Goal: Task Accomplishment & Management: Complete application form

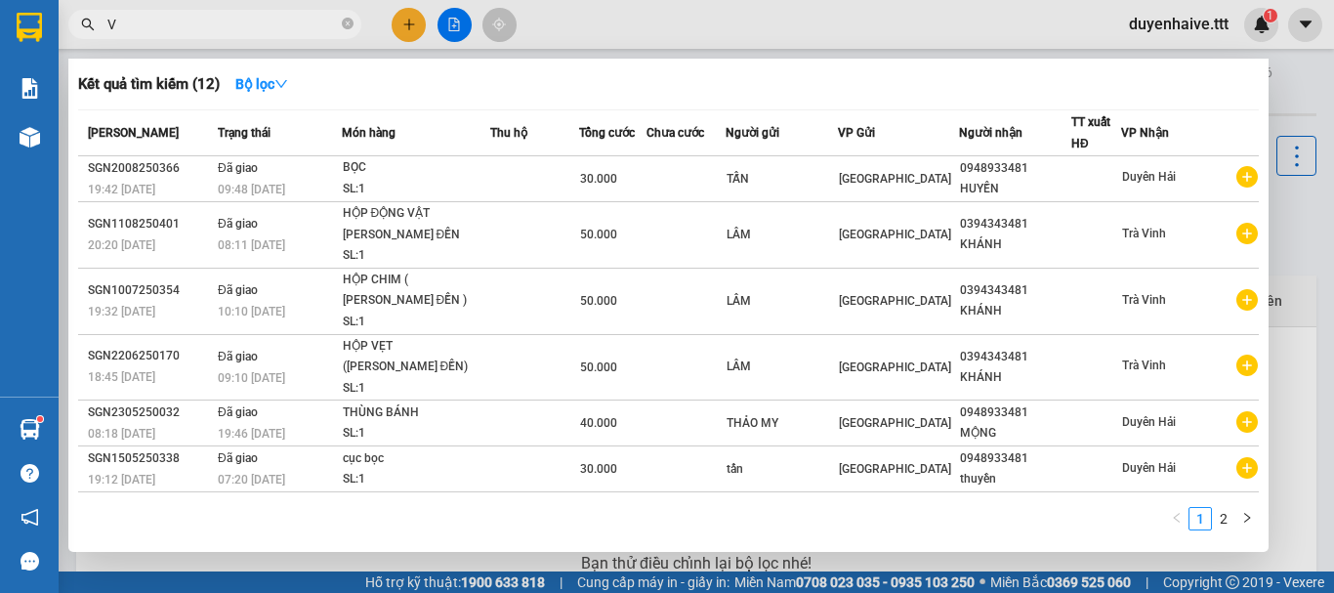
type input "VŨ"
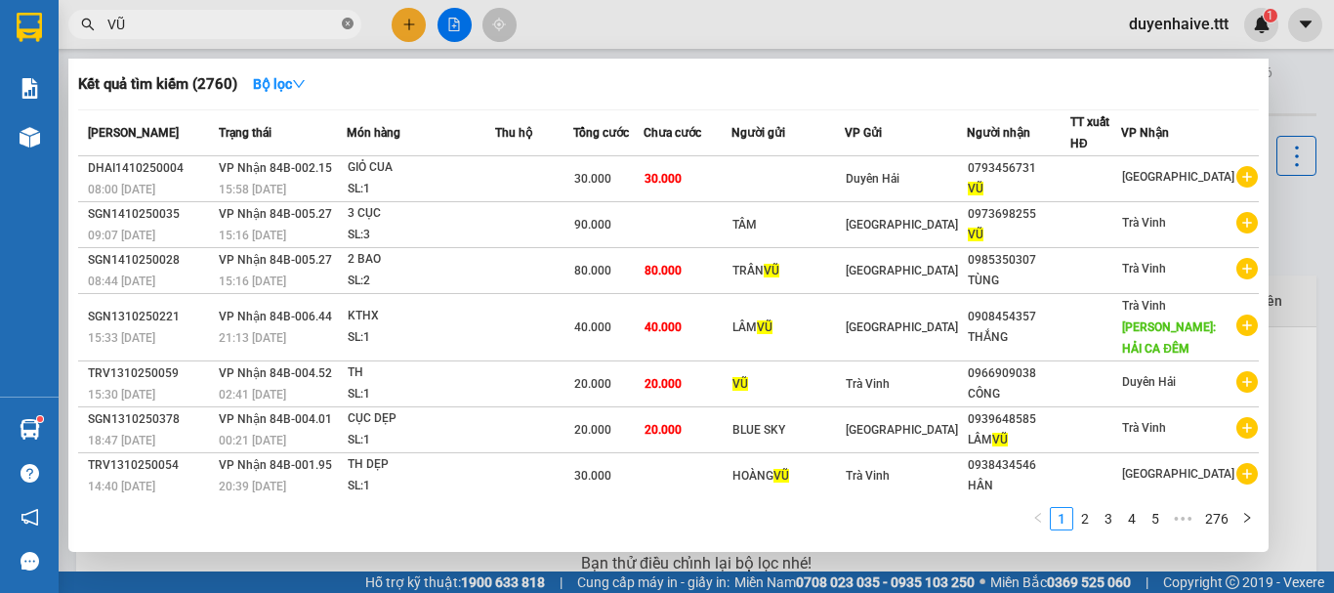
click at [348, 21] on icon "close-circle" at bounding box center [348, 24] width 12 height 12
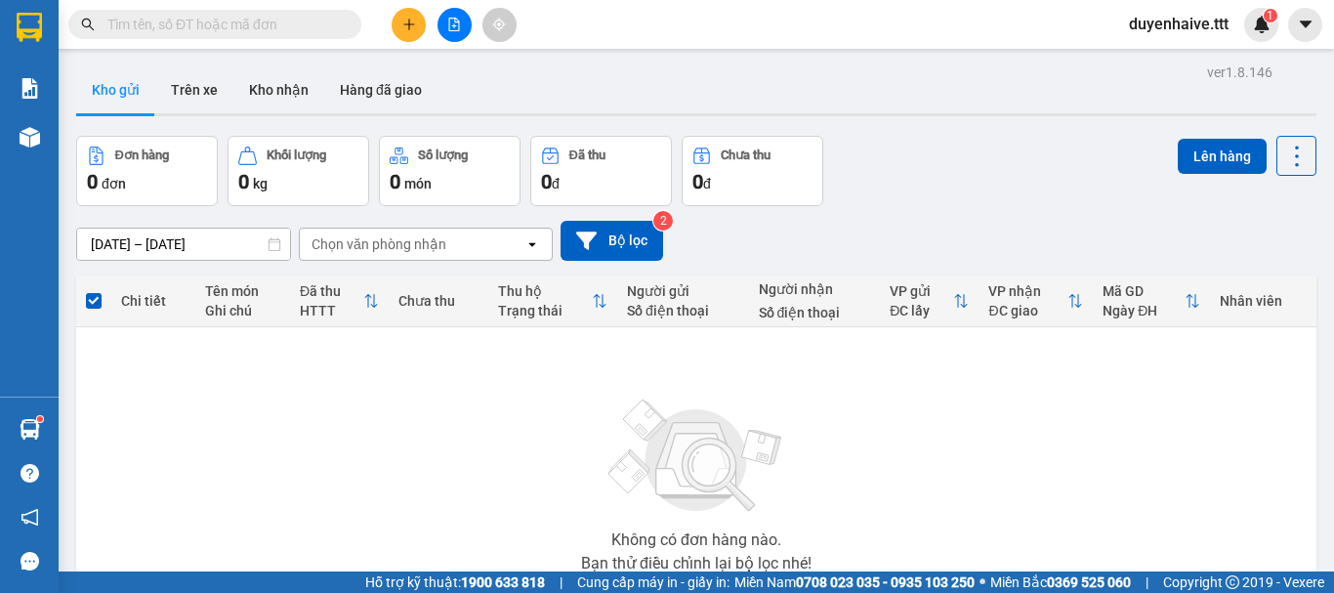
click at [276, 20] on input "text" at bounding box center [222, 24] width 230 height 21
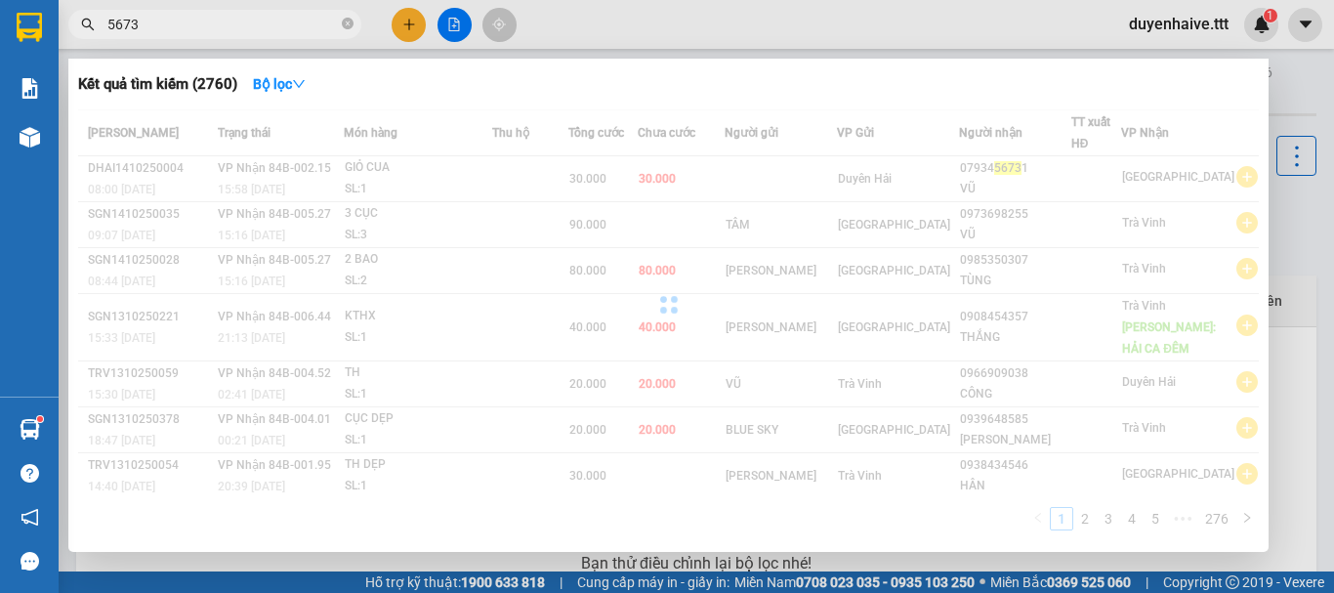
type input "56731"
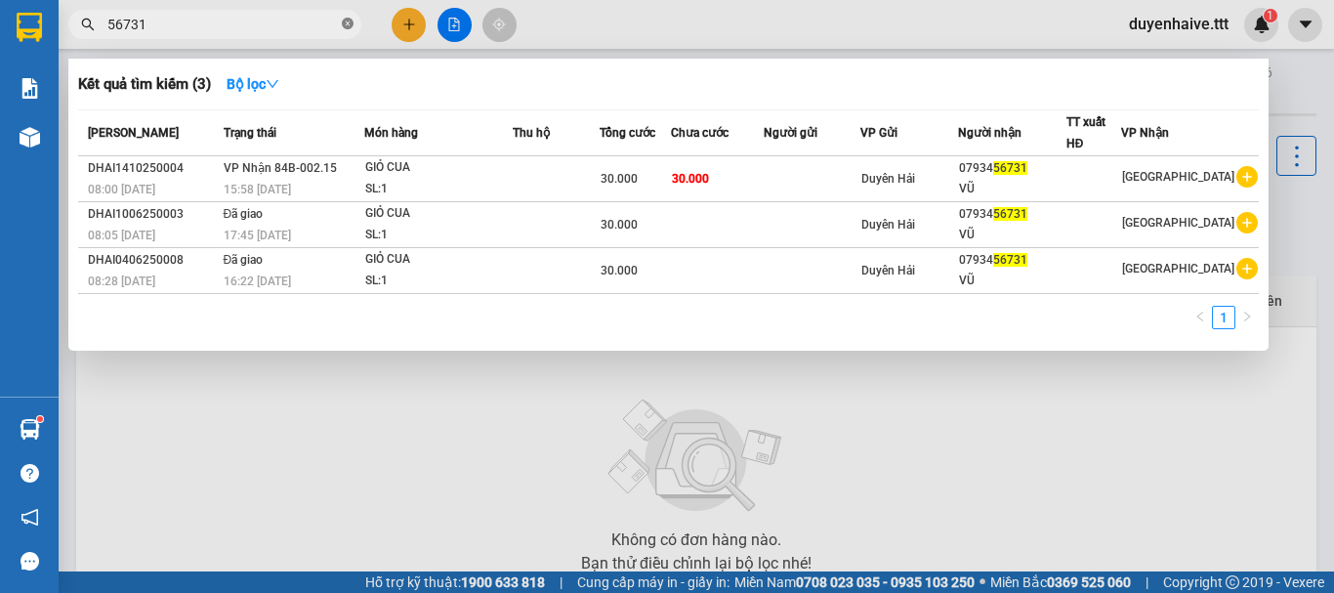
click at [347, 18] on span at bounding box center [348, 25] width 12 height 19
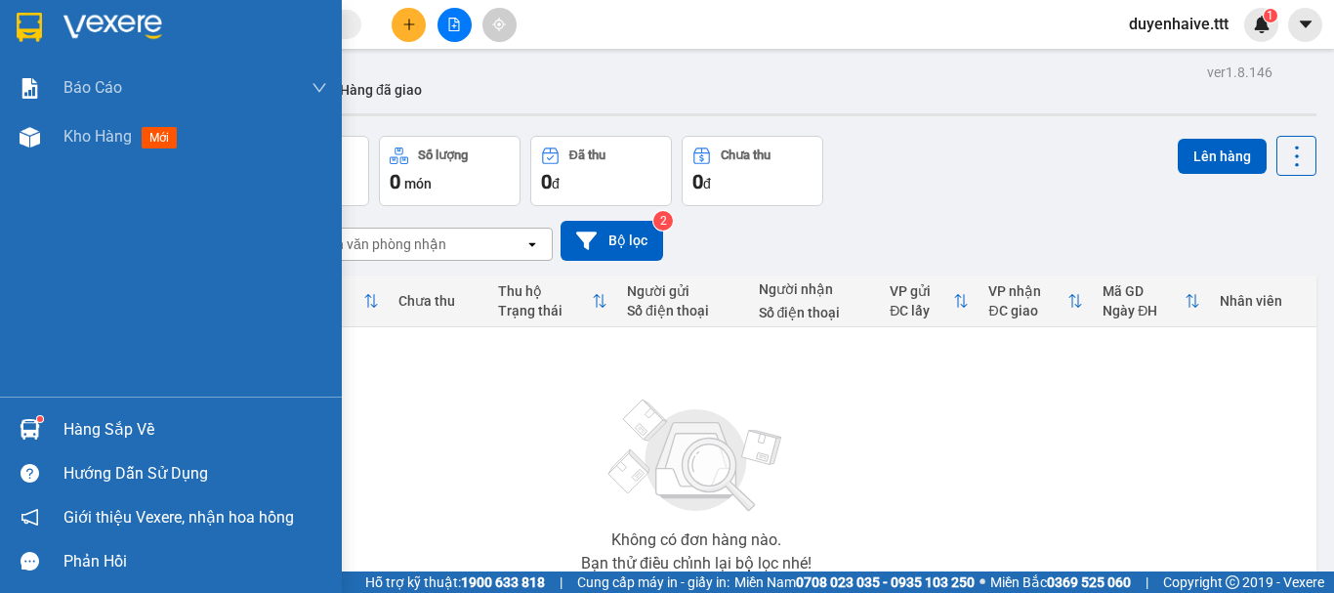
click at [108, 433] on div "Hàng sắp về" at bounding box center [195, 429] width 264 height 29
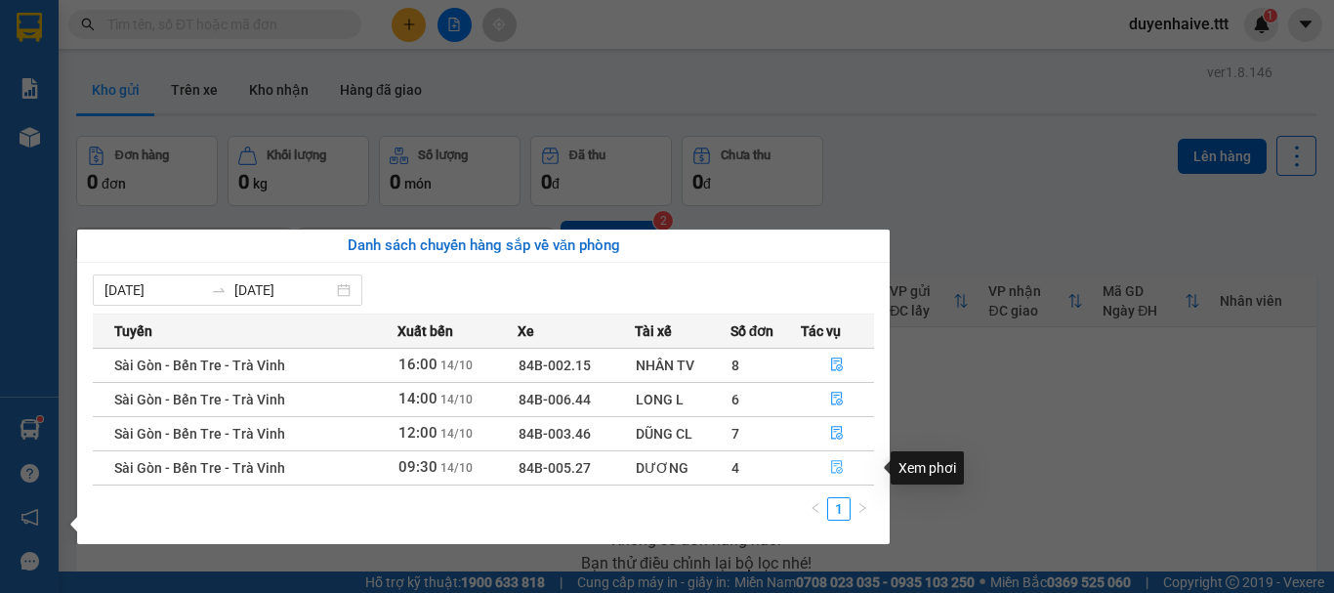
click at [834, 461] on icon "file-done" at bounding box center [838, 468] width 12 height 14
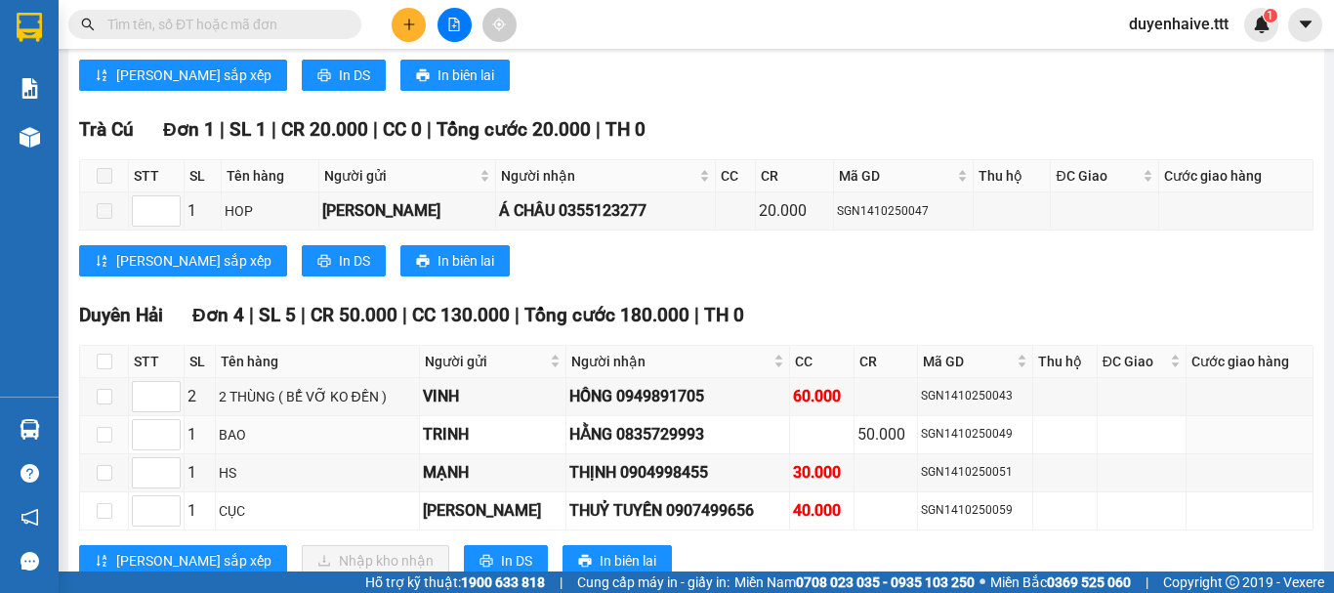
scroll to position [2241, 0]
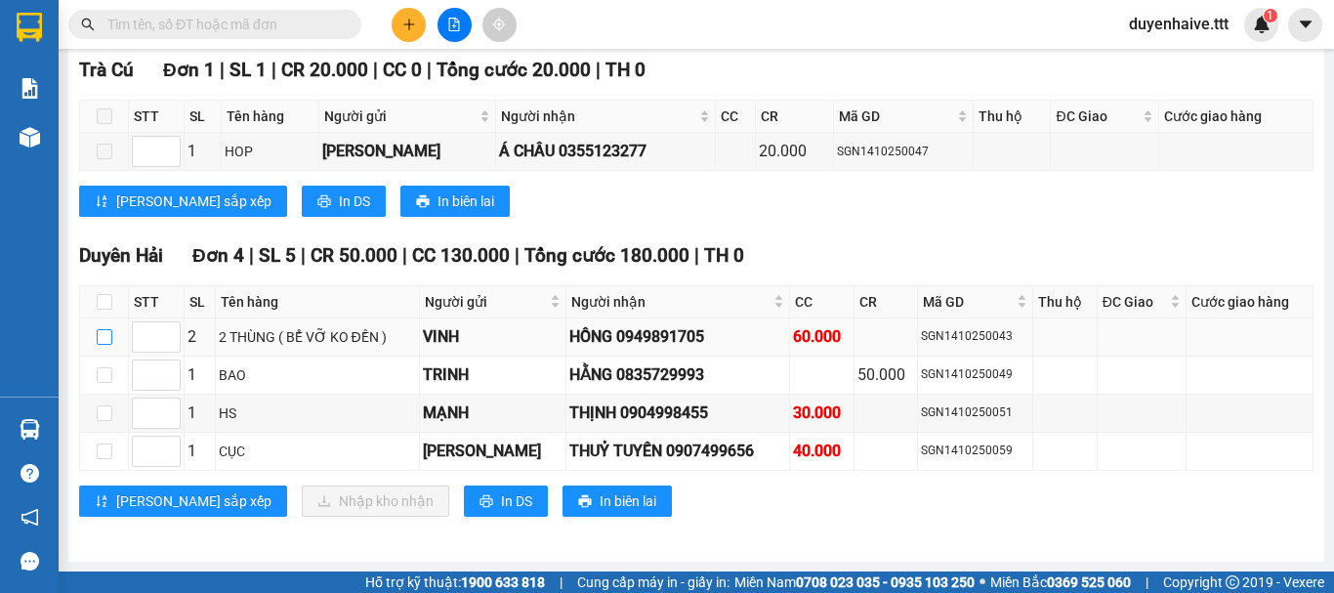
click at [101, 334] on input "checkbox" at bounding box center [105, 337] width 16 height 16
checkbox input "true"
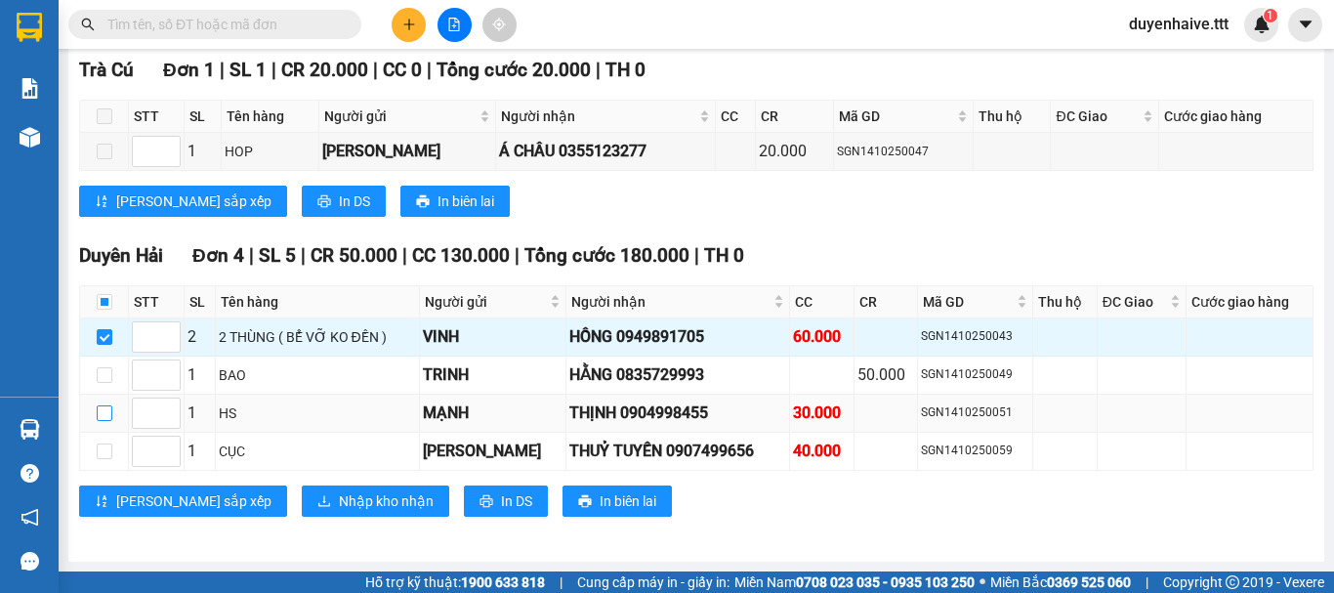
click at [101, 419] on input "checkbox" at bounding box center [105, 413] width 16 height 16
checkbox input "true"
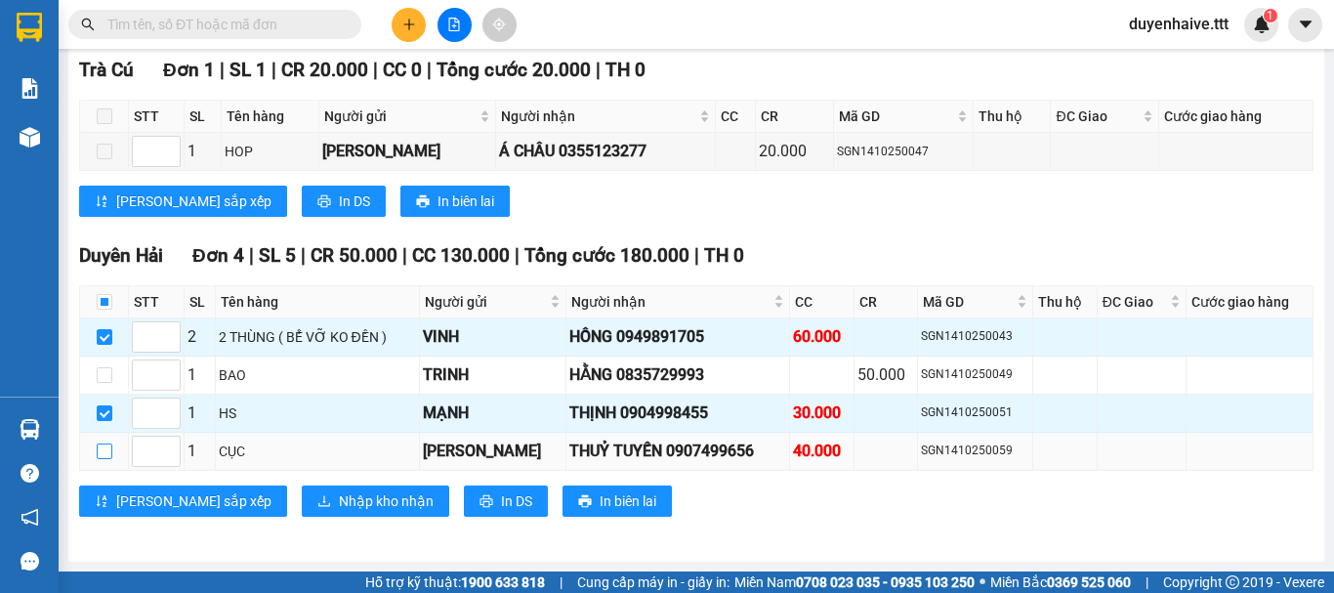
click at [102, 449] on input "checkbox" at bounding box center [105, 451] width 16 height 16
checkbox input "true"
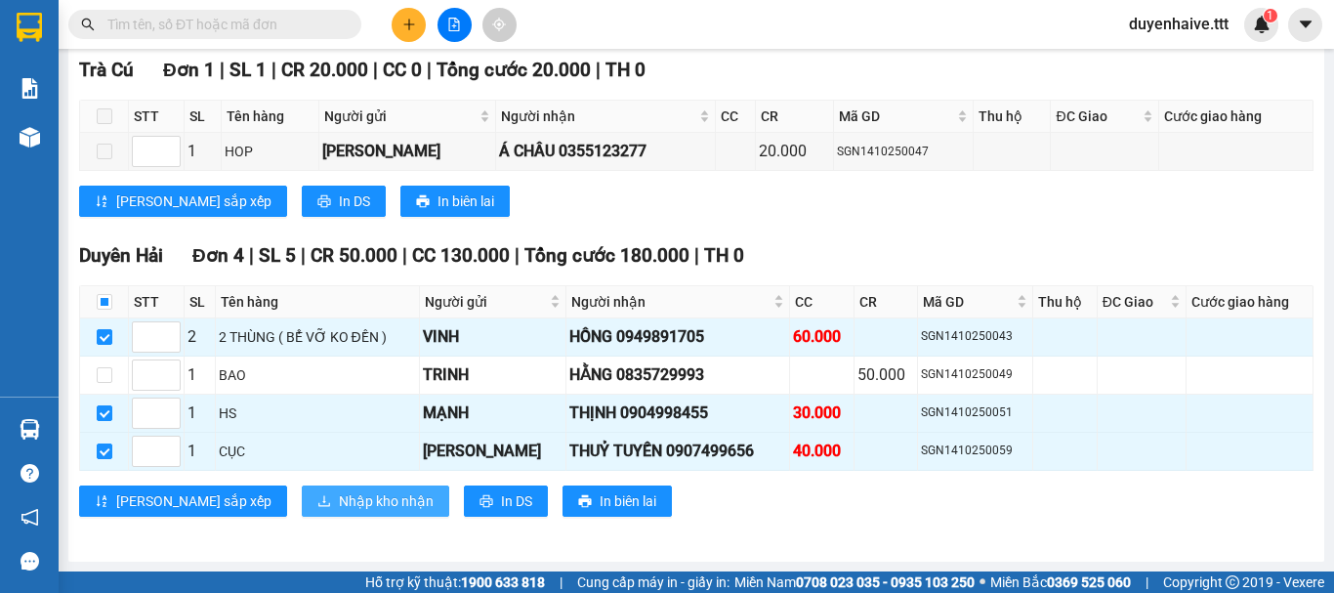
click at [339, 502] on span "Nhập kho nhận" at bounding box center [386, 500] width 95 height 21
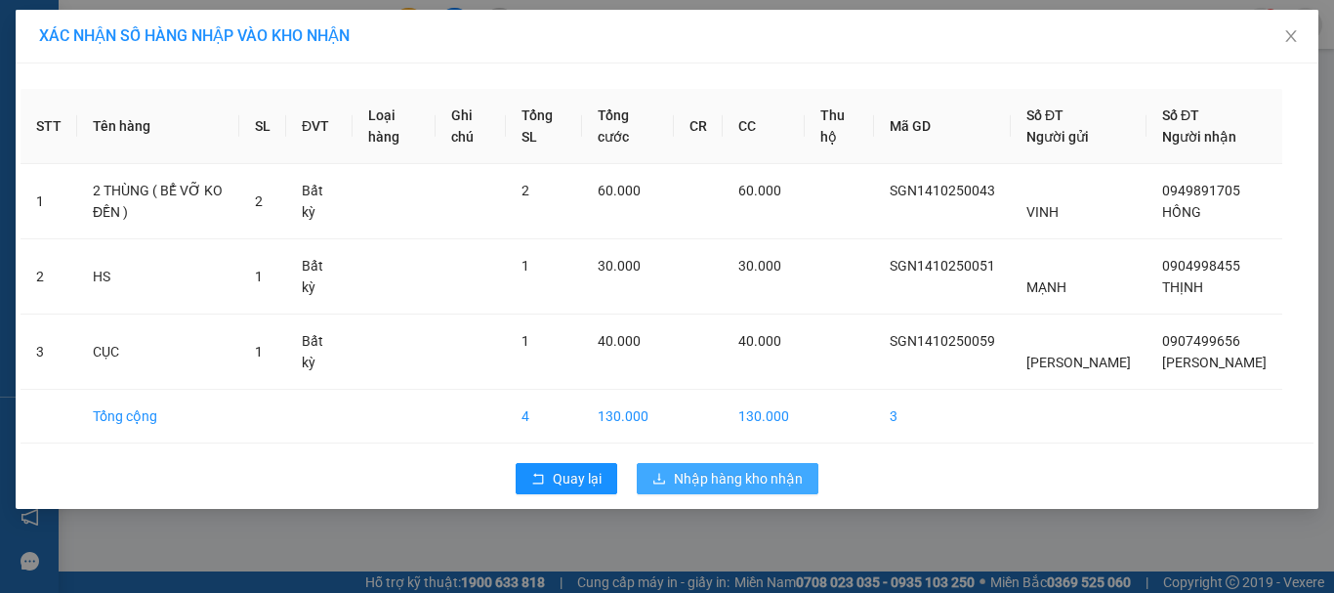
click at [715, 476] on span "Nhập hàng kho nhận" at bounding box center [738, 478] width 129 height 21
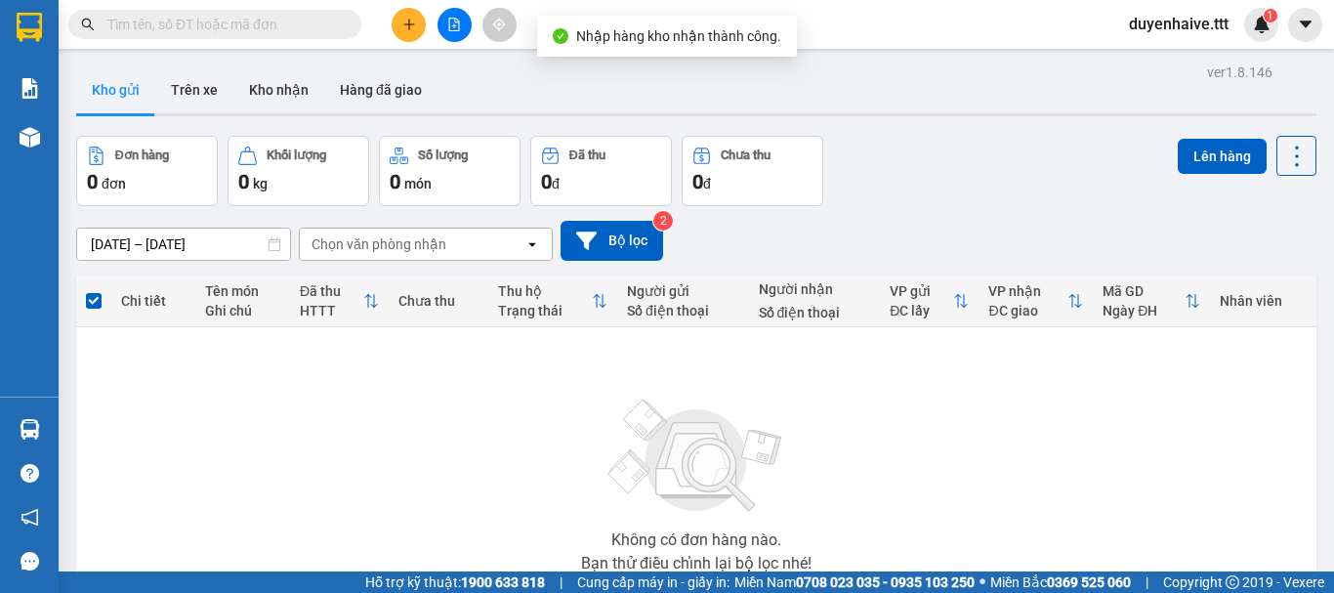
click at [86, 426] on div "Không có đơn hàng nào. Bạn thử điều chỉnh lại bộ lọc nhé!" at bounding box center [696, 479] width 1221 height 293
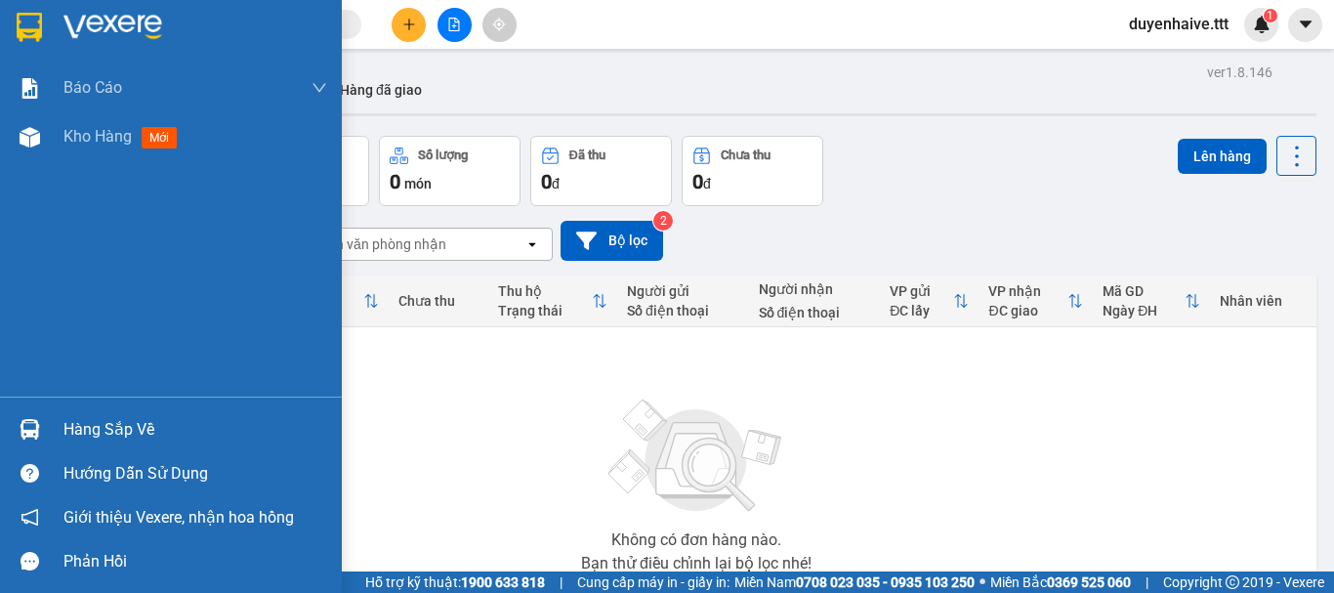
click at [90, 424] on div "Hàng sắp về" at bounding box center [195, 429] width 264 height 29
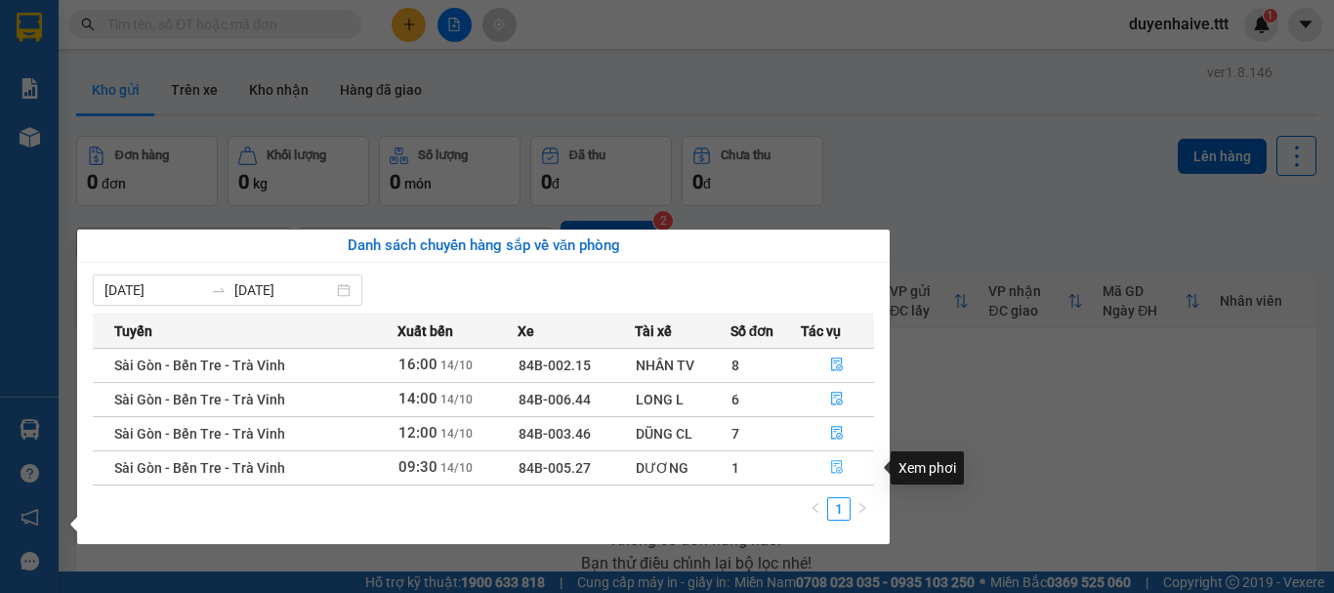
click at [831, 468] on icon "file-done" at bounding box center [837, 467] width 14 height 14
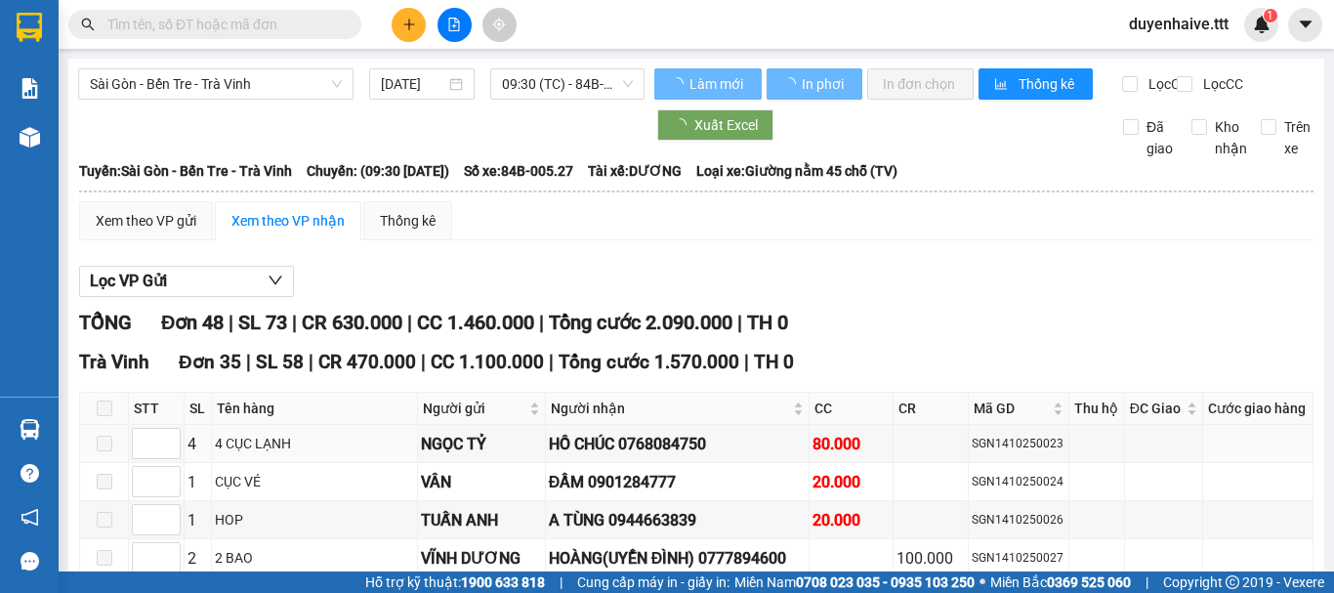
scroll to position [195, 0]
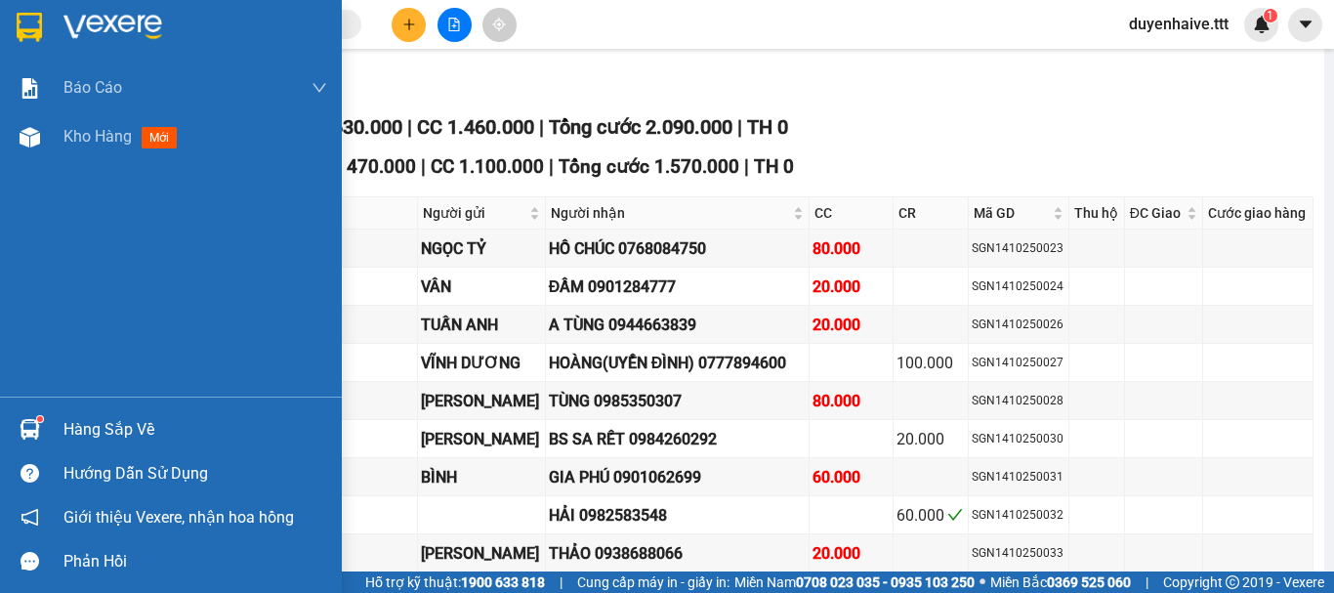
click at [116, 419] on div "Hàng sắp về" at bounding box center [195, 429] width 264 height 29
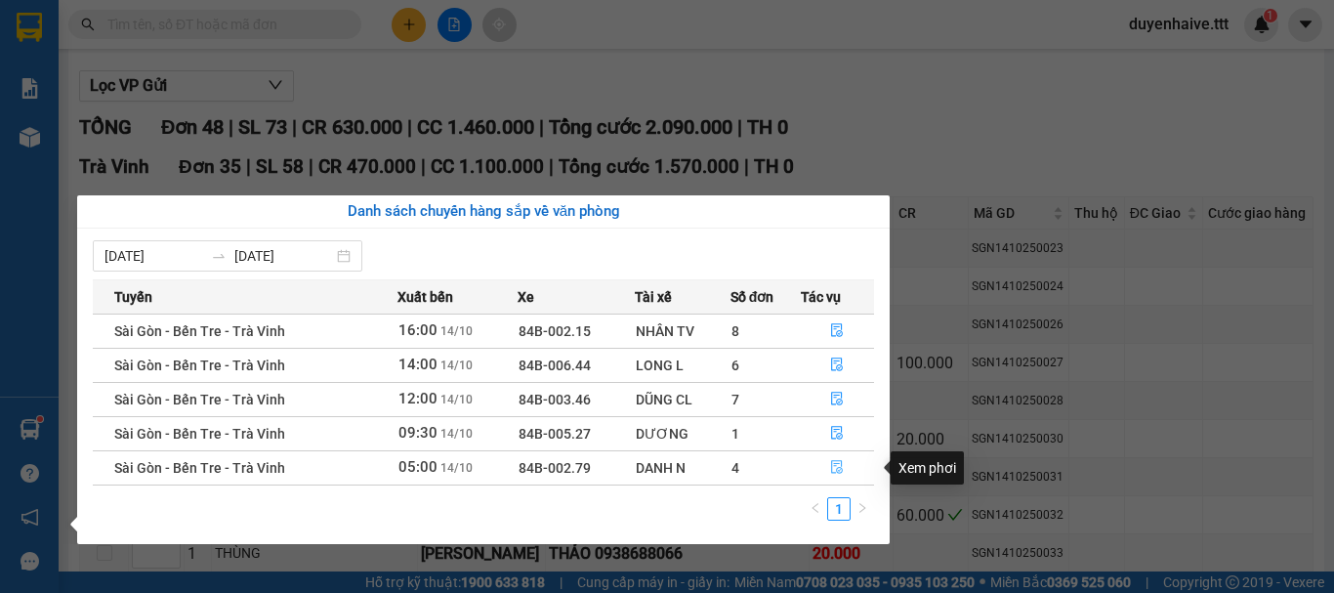
click at [832, 469] on icon "file-done" at bounding box center [838, 468] width 12 height 14
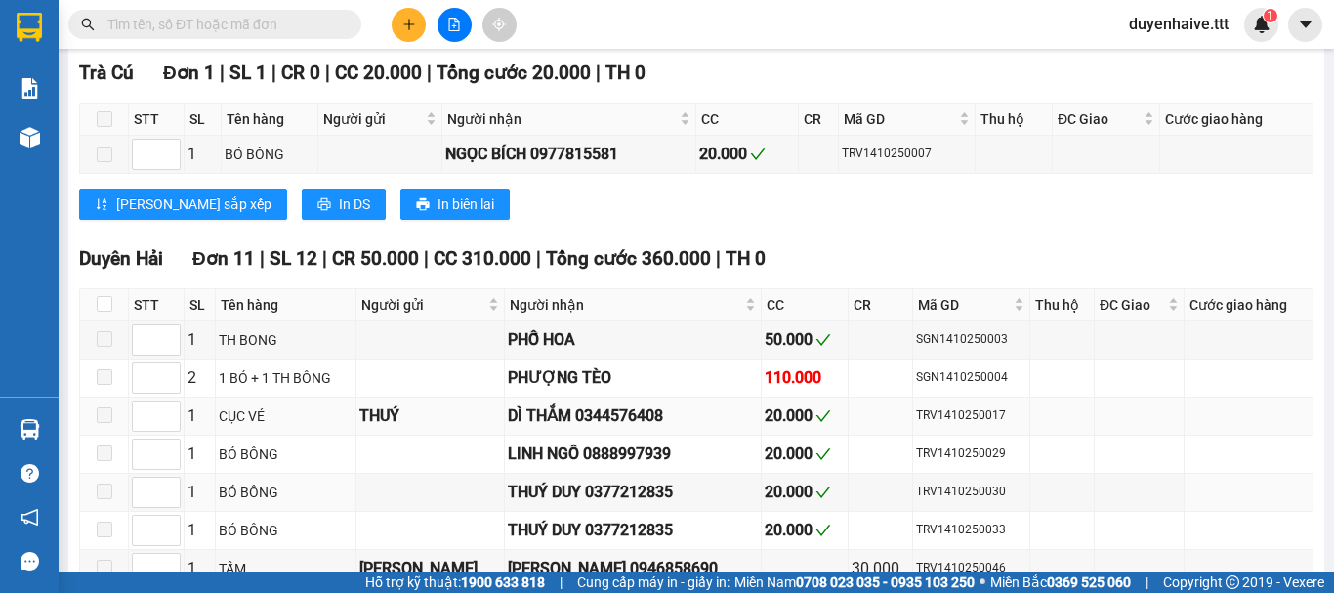
scroll to position [1360, 0]
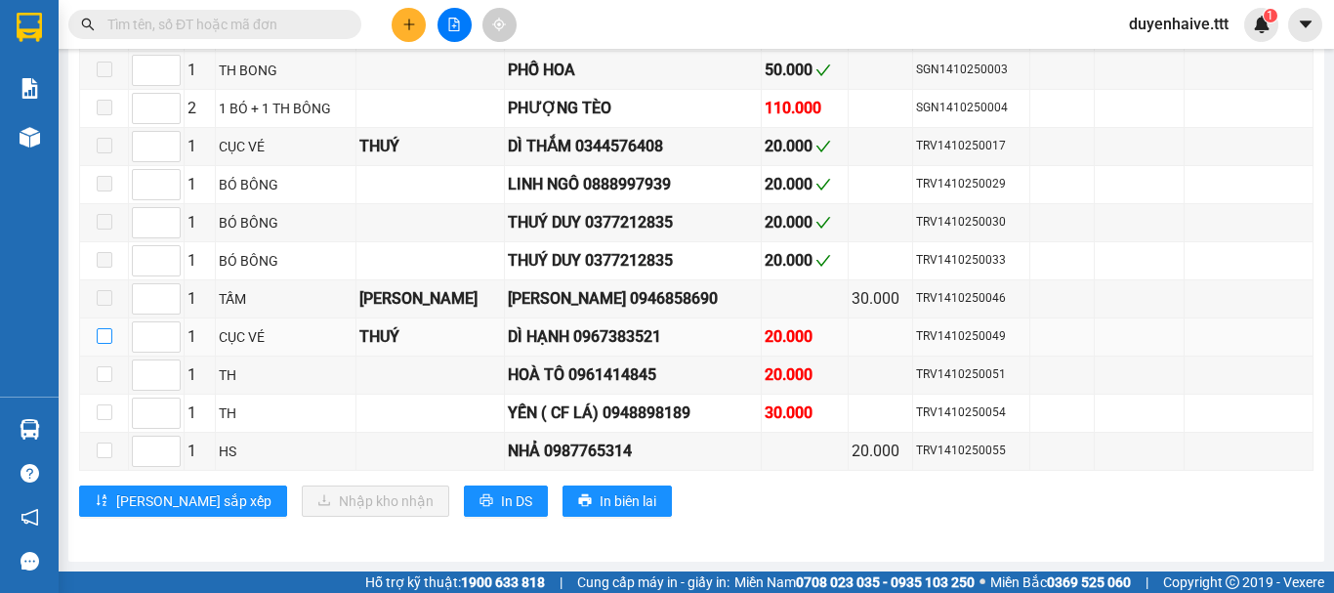
click at [98, 340] on input "checkbox" at bounding box center [105, 336] width 16 height 16
checkbox input "true"
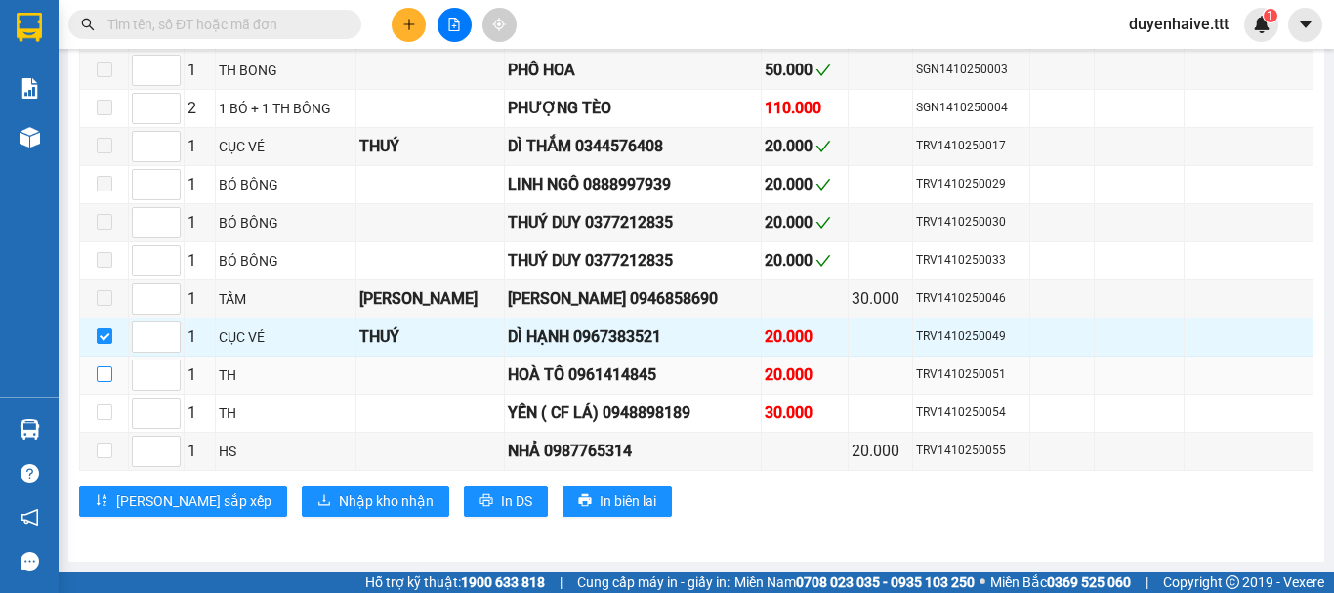
click at [104, 370] on input "checkbox" at bounding box center [105, 374] width 16 height 16
checkbox input "true"
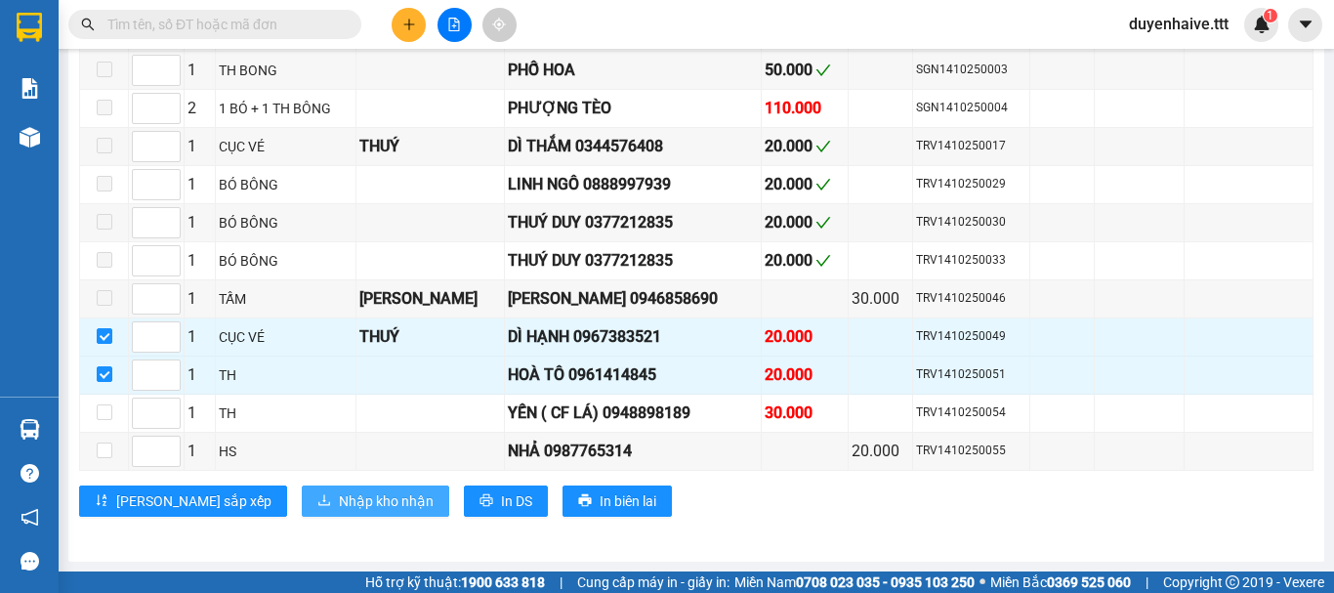
click at [339, 499] on span "Nhập kho nhận" at bounding box center [386, 500] width 95 height 21
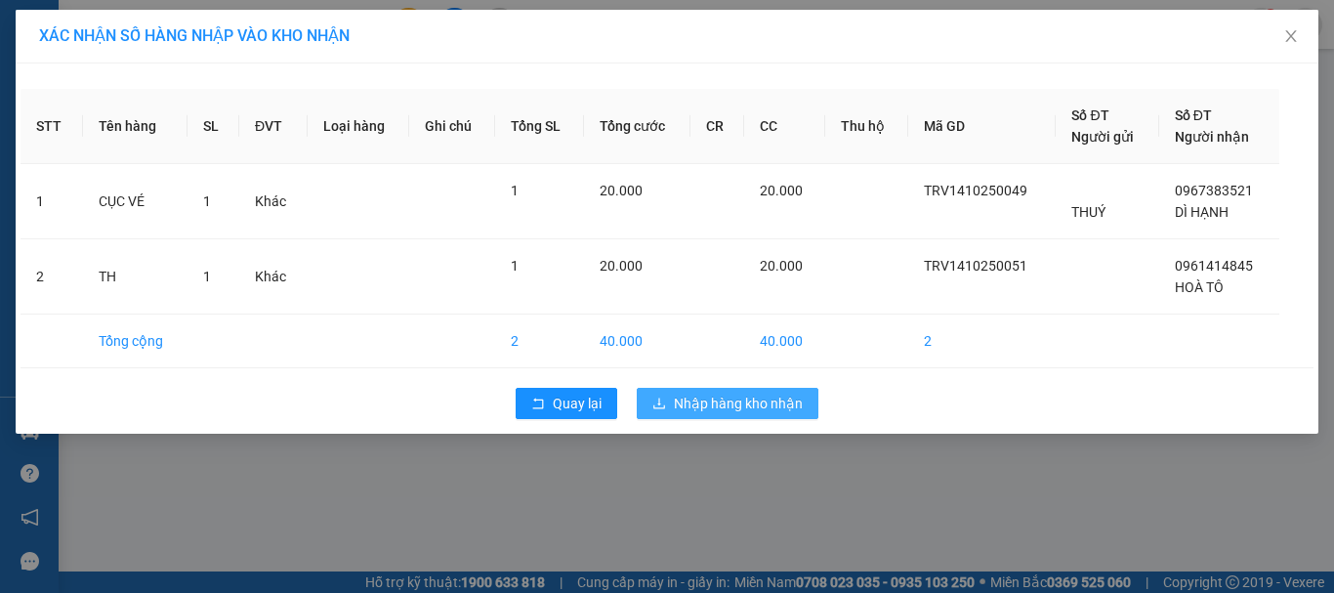
click at [768, 408] on span "Nhập hàng kho nhận" at bounding box center [738, 403] width 129 height 21
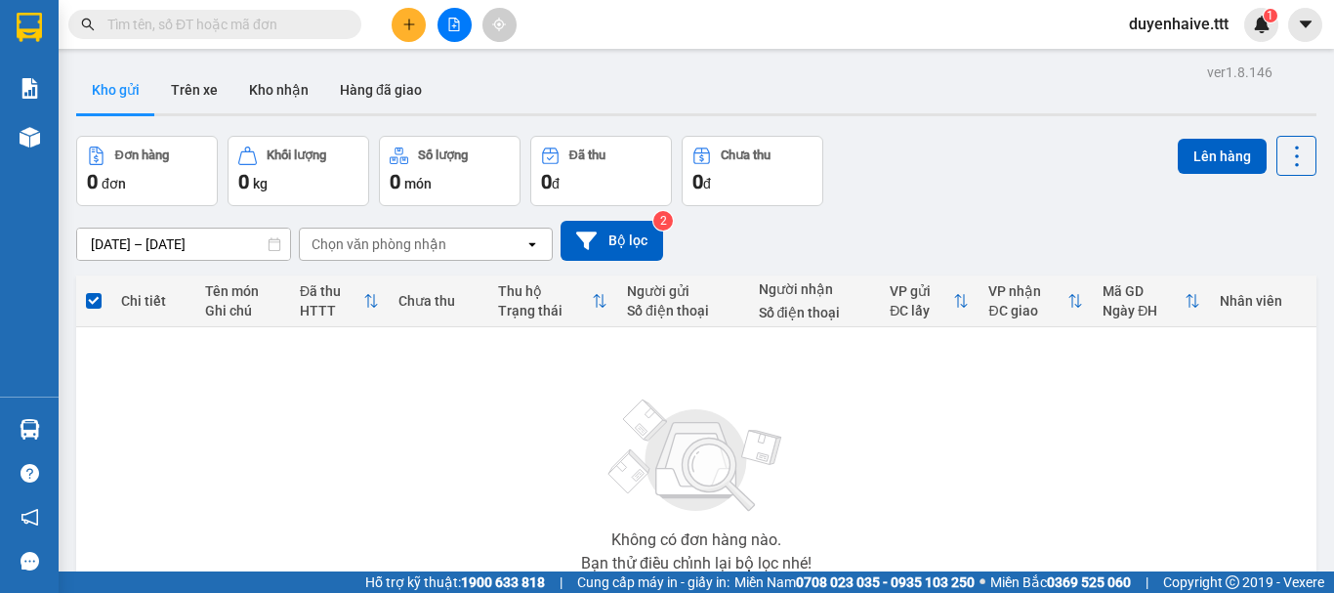
click at [224, 32] on input "text" at bounding box center [222, 24] width 230 height 21
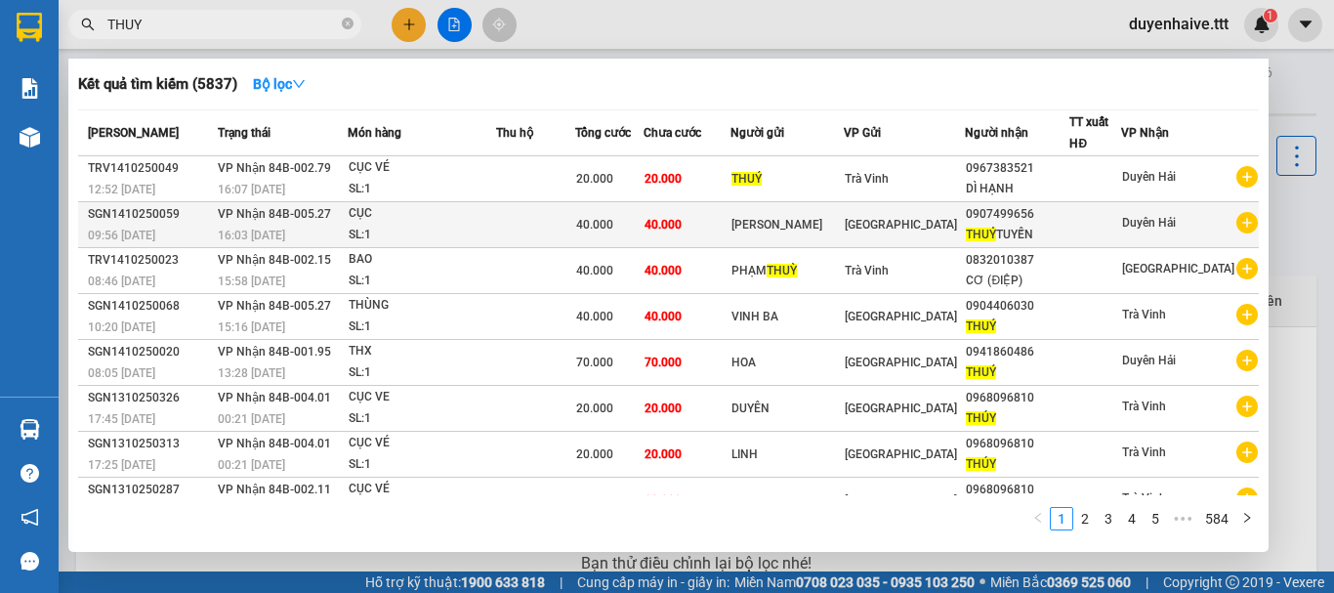
type input "THUY"
click at [1112, 228] on div at bounding box center [1095, 225] width 50 height 21
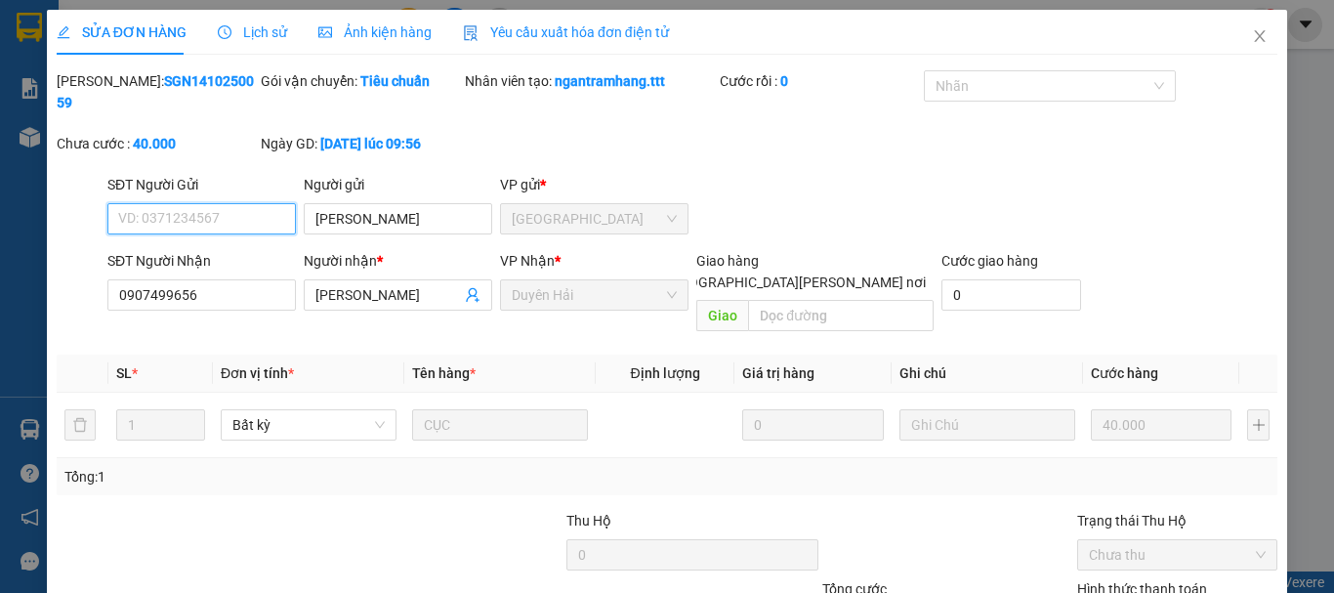
type input "[PERSON_NAME]"
type input "0907499656"
type input "[PERSON_NAME]"
type input "40.000"
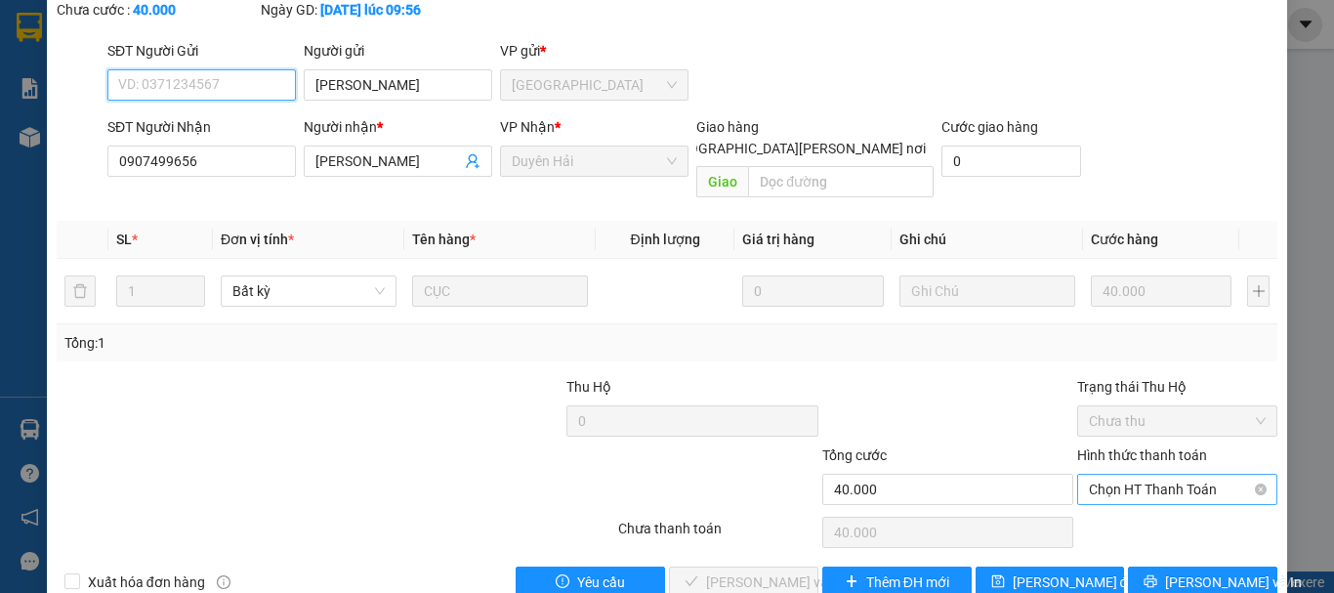
click at [1115, 475] on span "Chọn HT Thanh Toán" at bounding box center [1177, 489] width 177 height 29
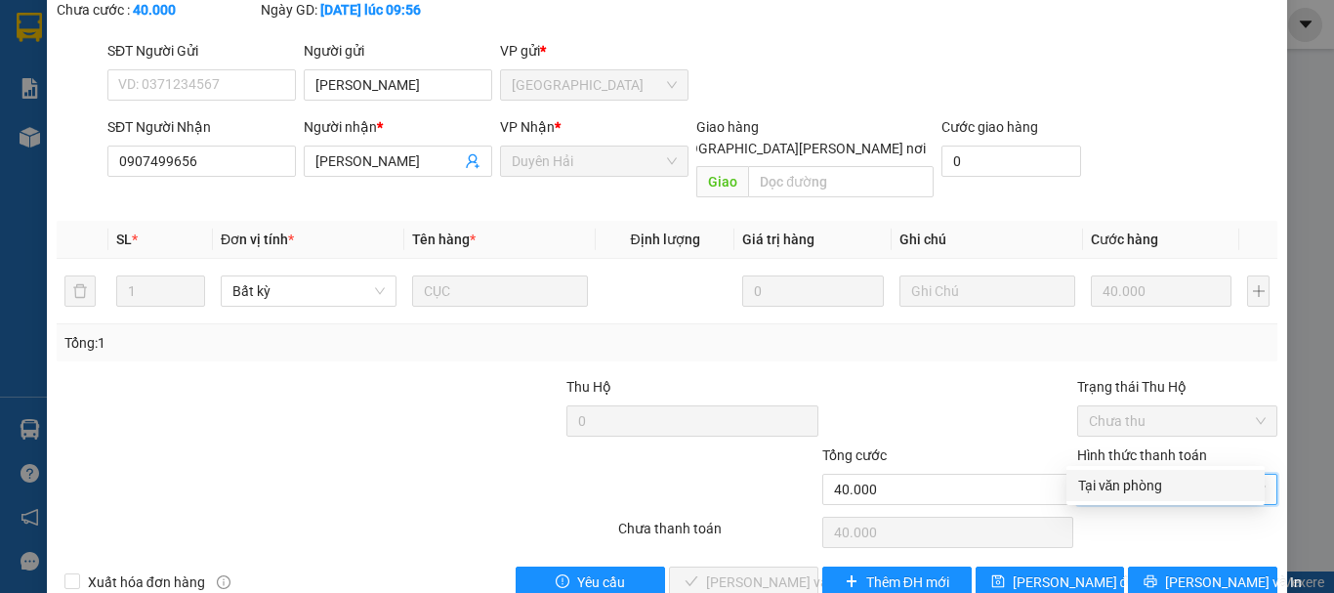
click at [1115, 486] on div "Tại văn phòng" at bounding box center [1165, 485] width 175 height 21
type input "0"
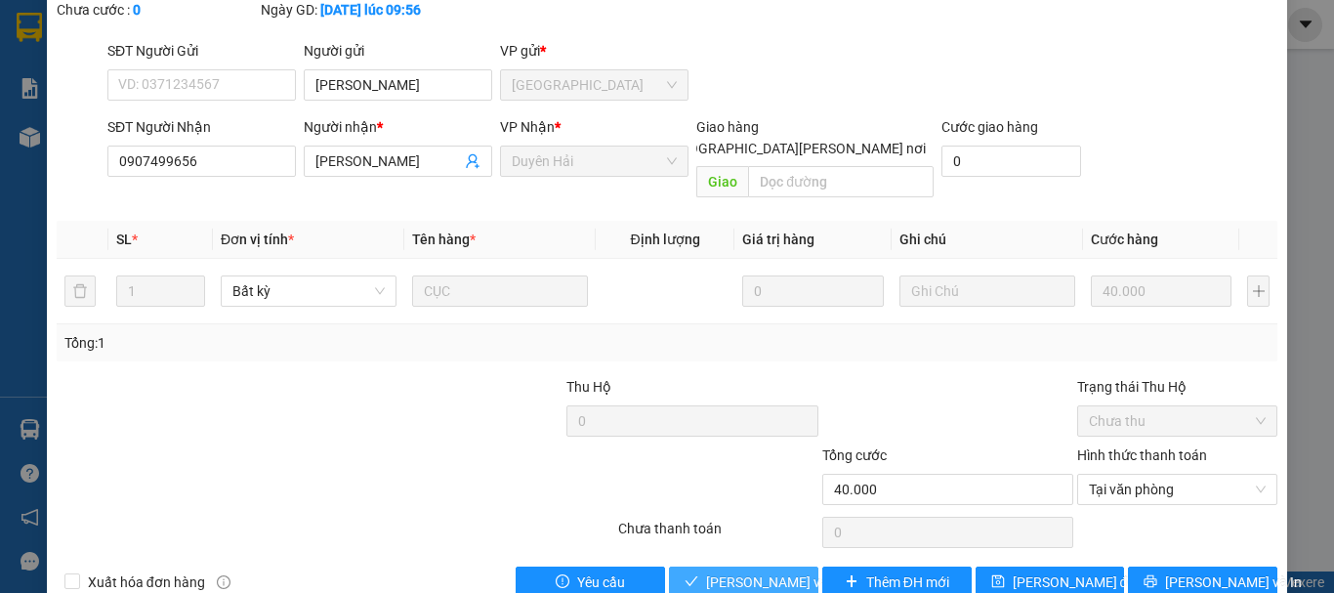
click at [760, 571] on span "[PERSON_NAME] và [PERSON_NAME] hàng" at bounding box center [838, 581] width 264 height 21
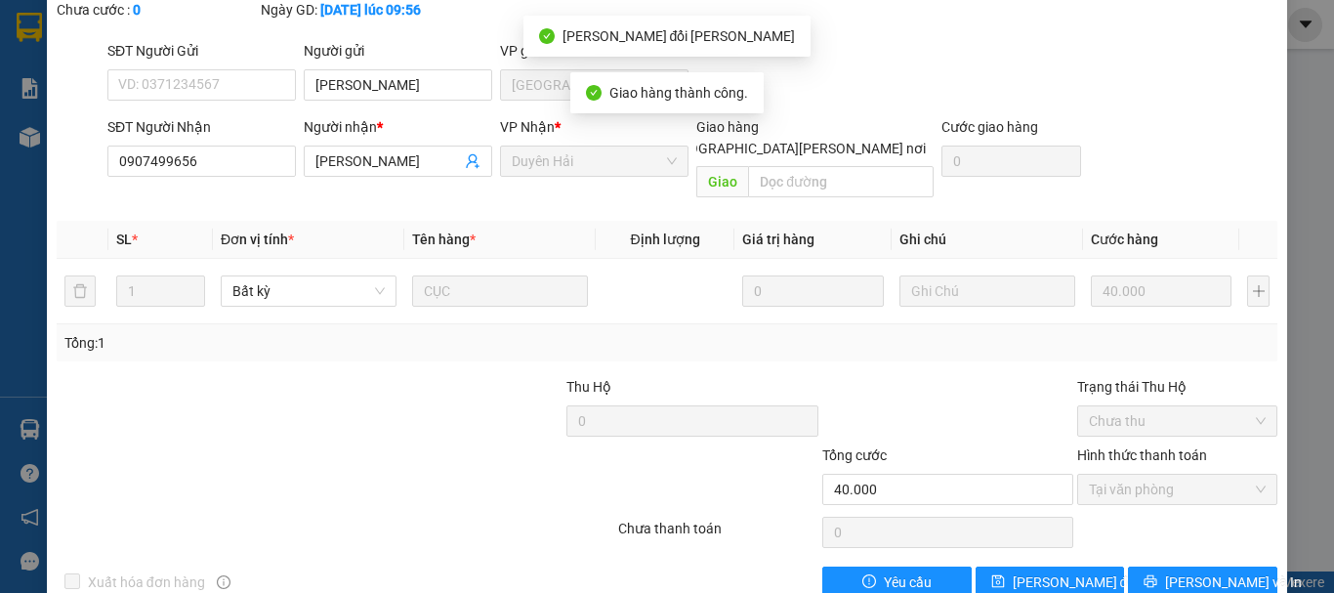
scroll to position [0, 0]
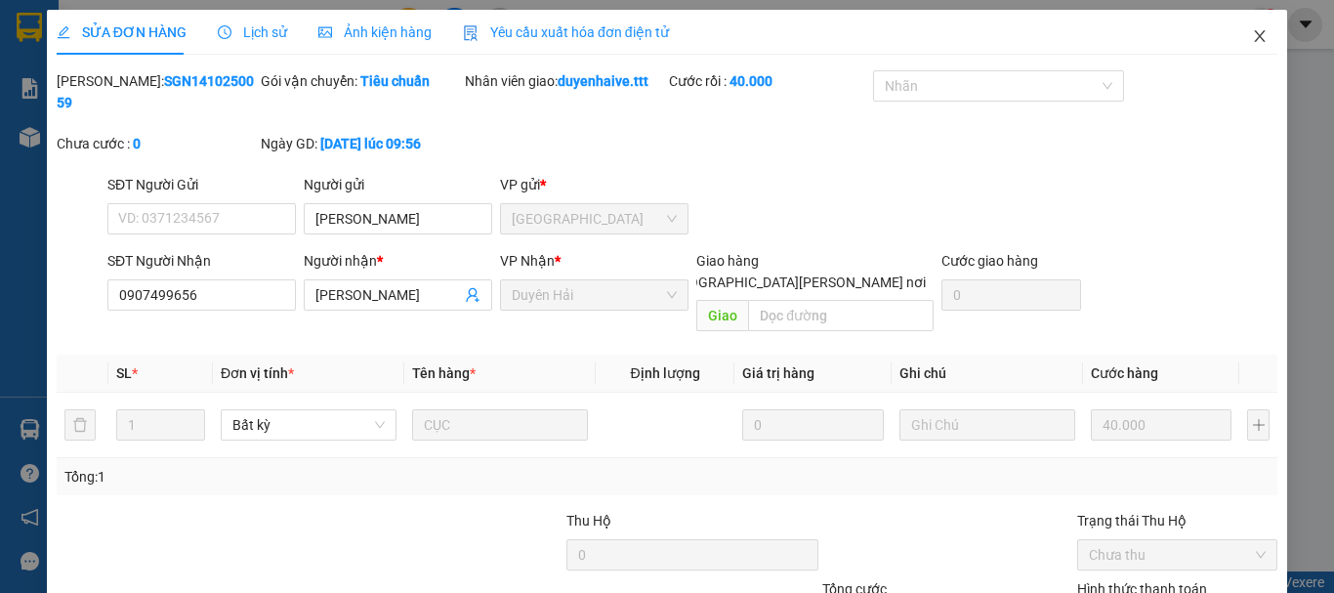
click at [1255, 39] on icon "close" at bounding box center [1260, 36] width 11 height 12
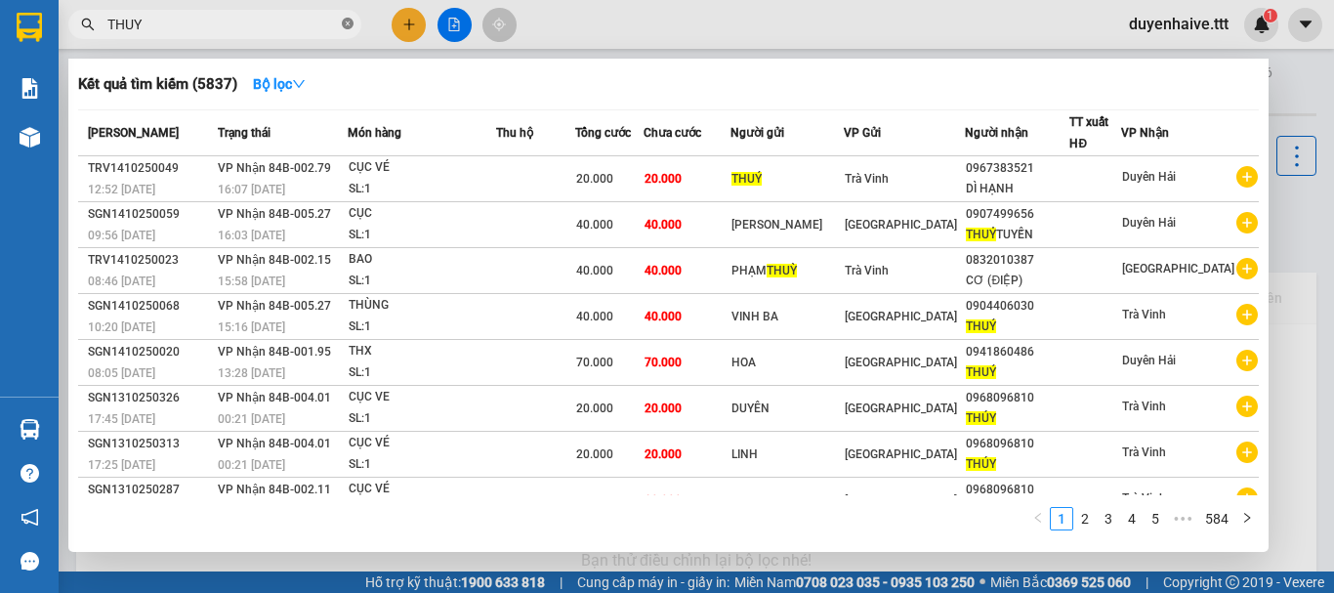
click at [352, 21] on icon "close-circle" at bounding box center [348, 24] width 12 height 12
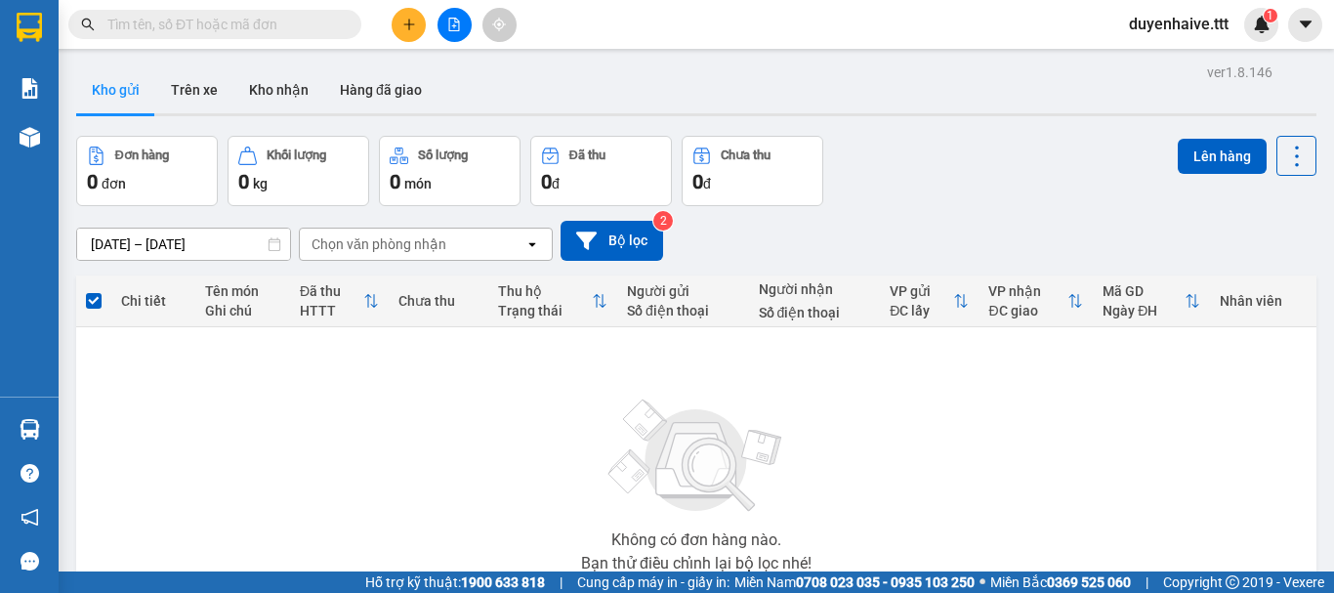
drag, startPoint x: 295, startPoint y: 23, endPoint x: 271, endPoint y: 24, distance: 23.5
click at [289, 23] on input "text" at bounding box center [222, 24] width 230 height 21
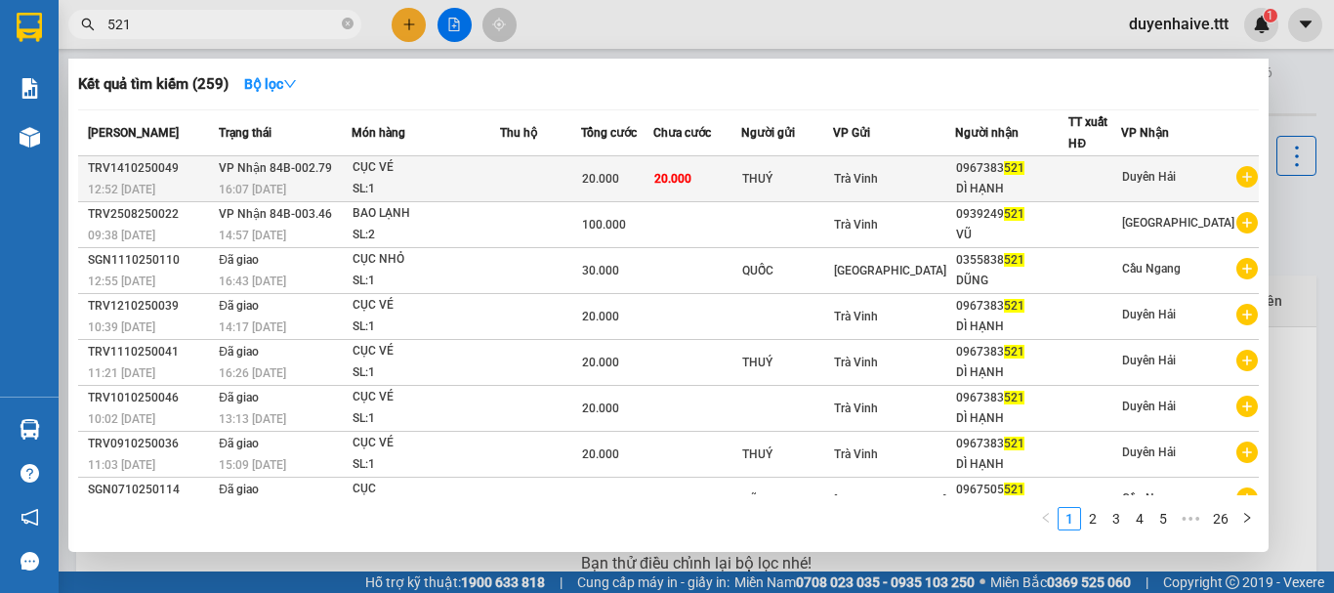
type input "521"
click at [1029, 182] on div "DÌ HẠNH" at bounding box center [1012, 189] width 112 height 21
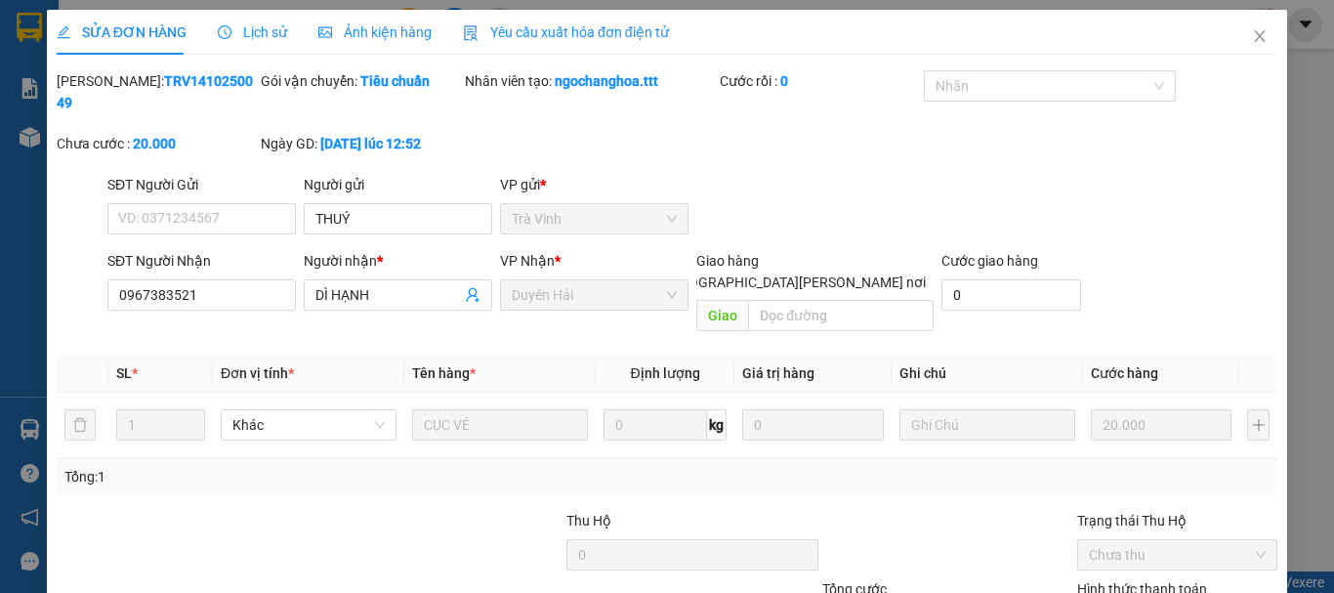
type input "THUÝ"
type input "0967383521"
type input "DÌ HẠNH"
type input "20.000"
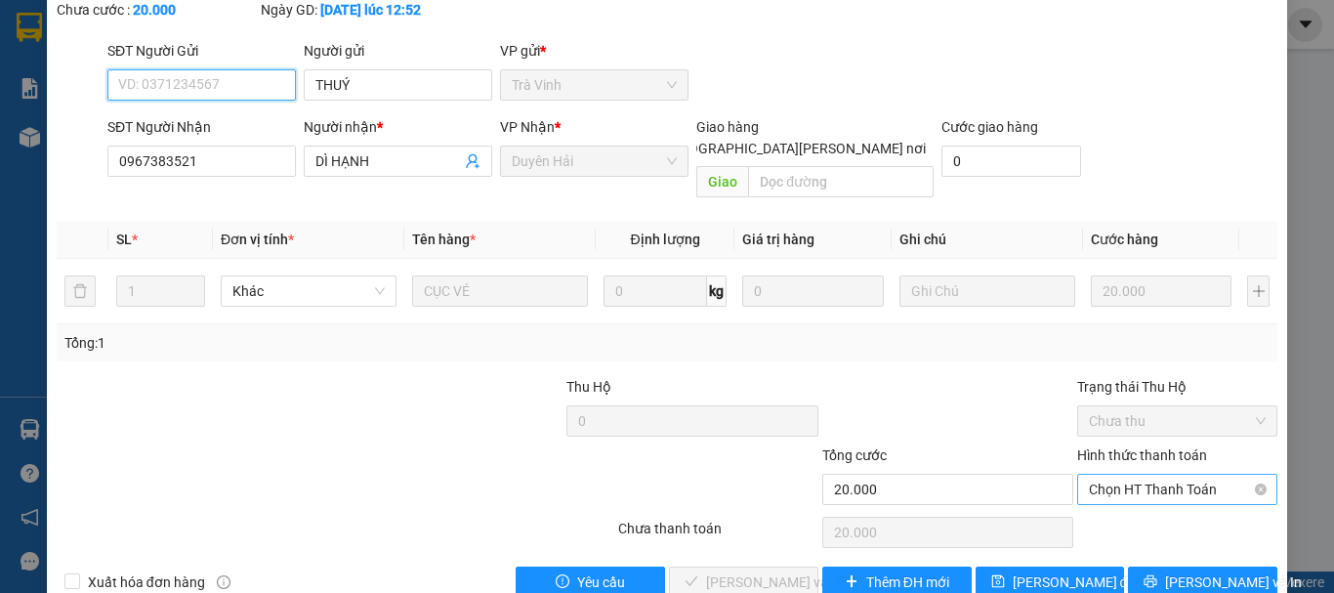
click at [1089, 475] on span "Chọn HT Thanh Toán" at bounding box center [1177, 489] width 177 height 29
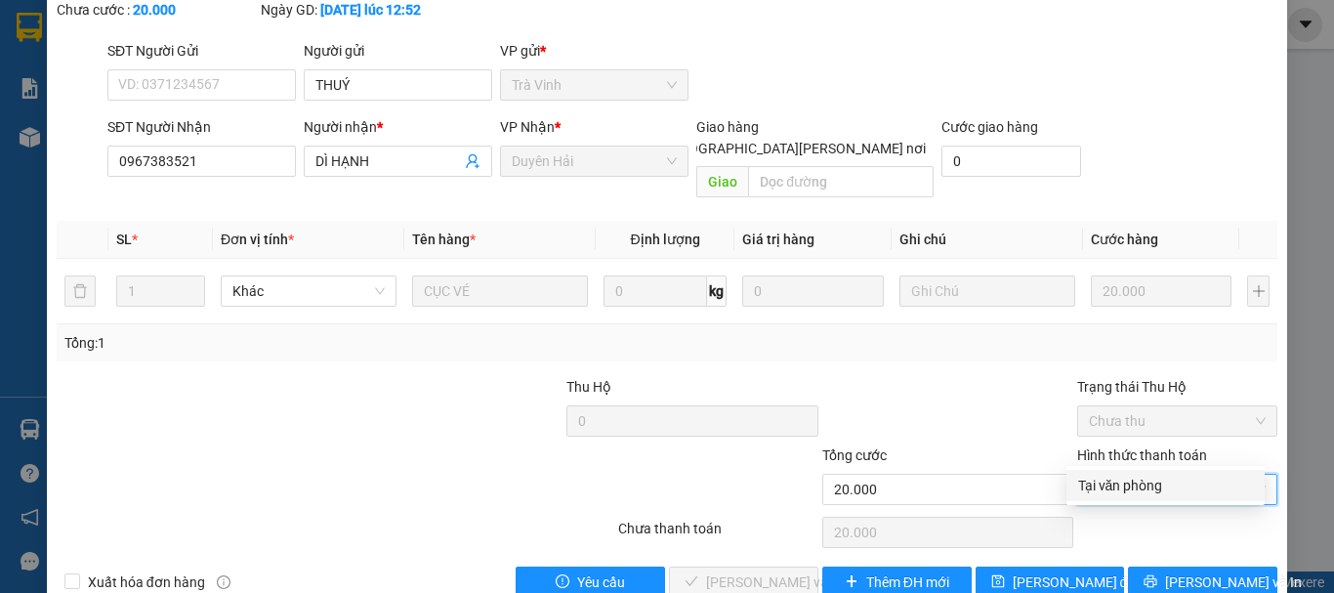
click at [1098, 485] on div "Tại văn phòng" at bounding box center [1165, 485] width 175 height 21
type input "0"
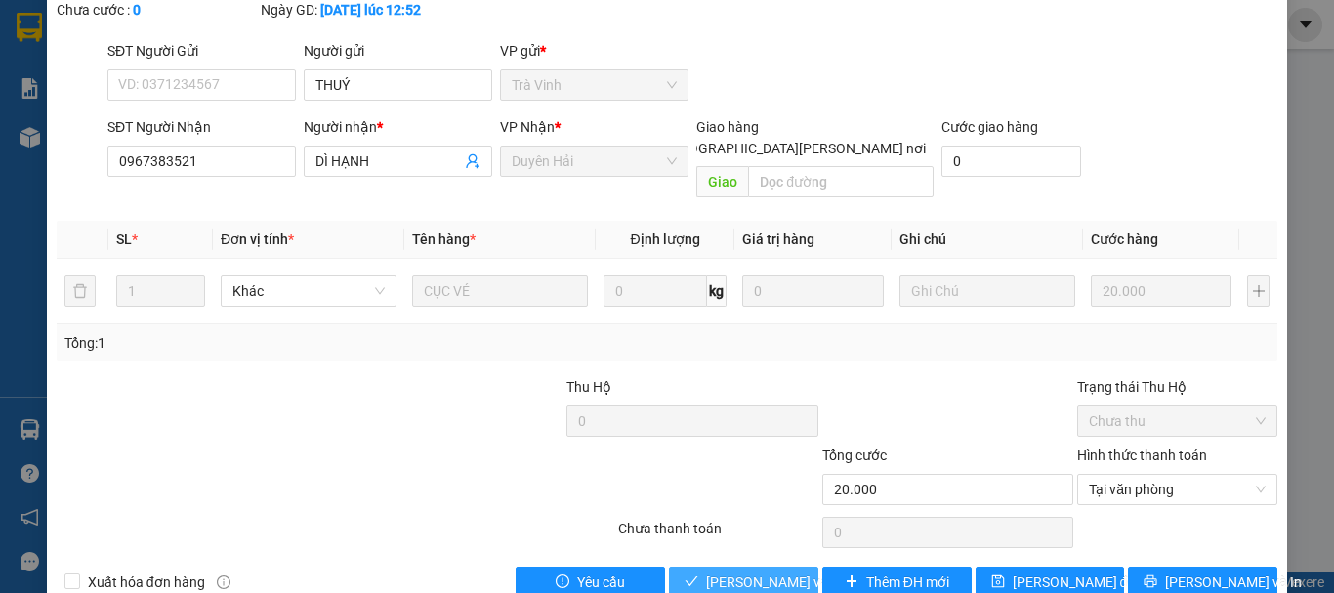
click at [739, 571] on span "[PERSON_NAME] và [PERSON_NAME] hàng" at bounding box center [838, 581] width 264 height 21
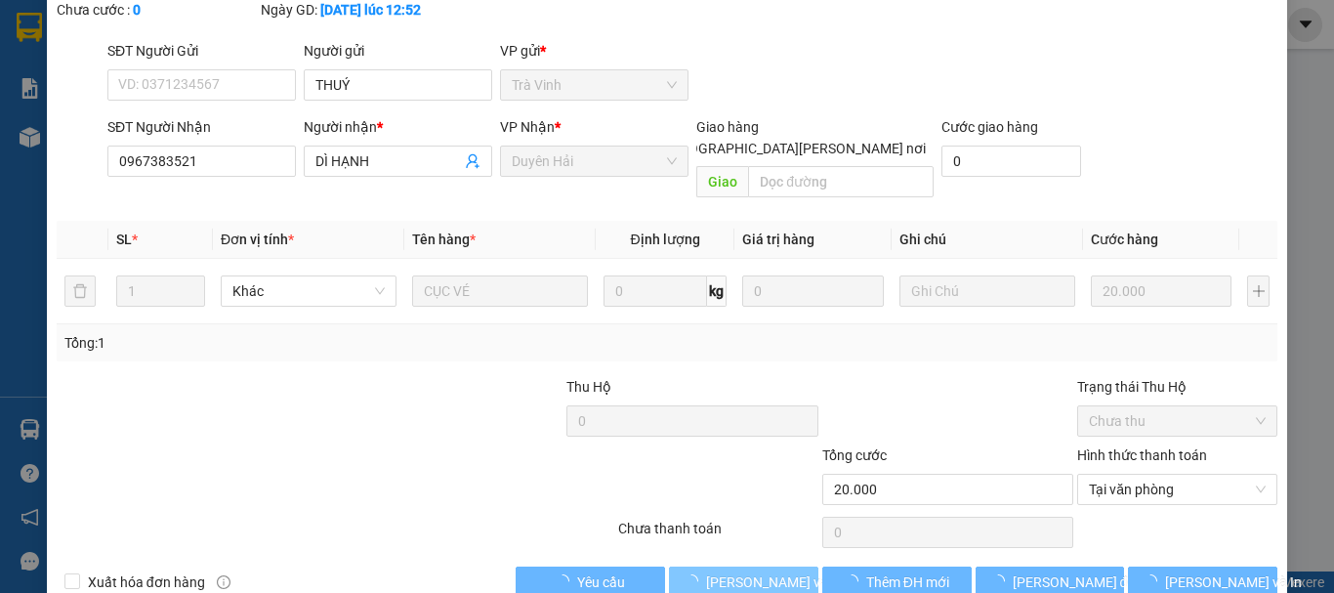
scroll to position [0, 0]
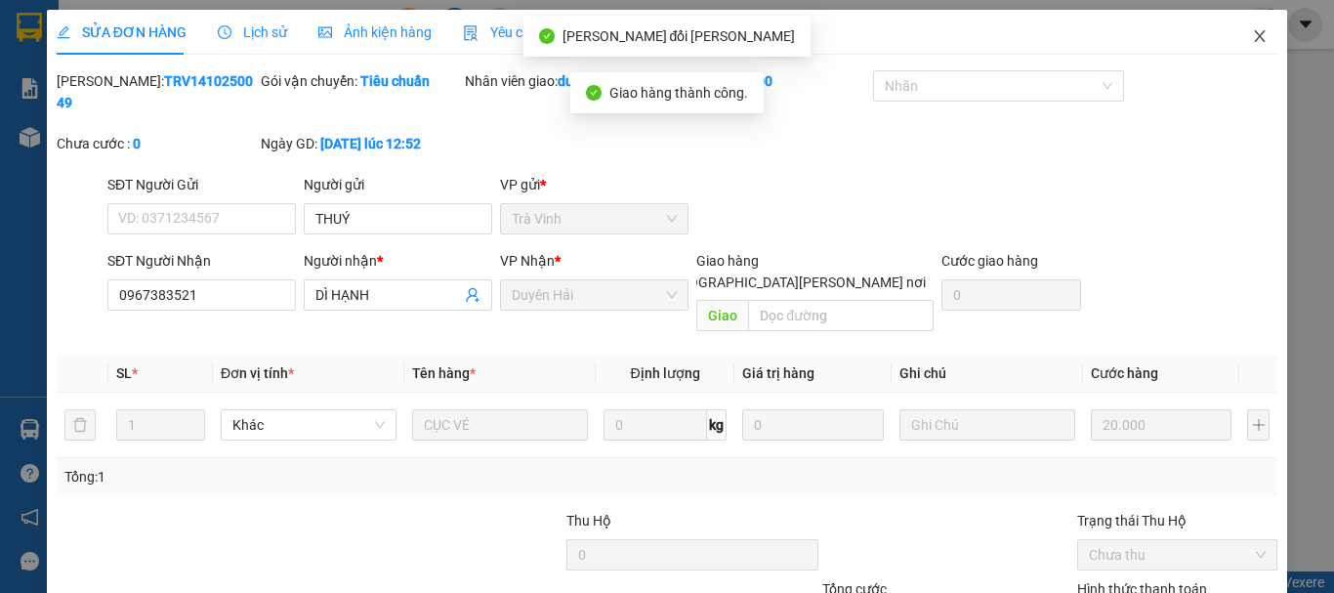
click at [1252, 32] on icon "close" at bounding box center [1260, 36] width 16 height 16
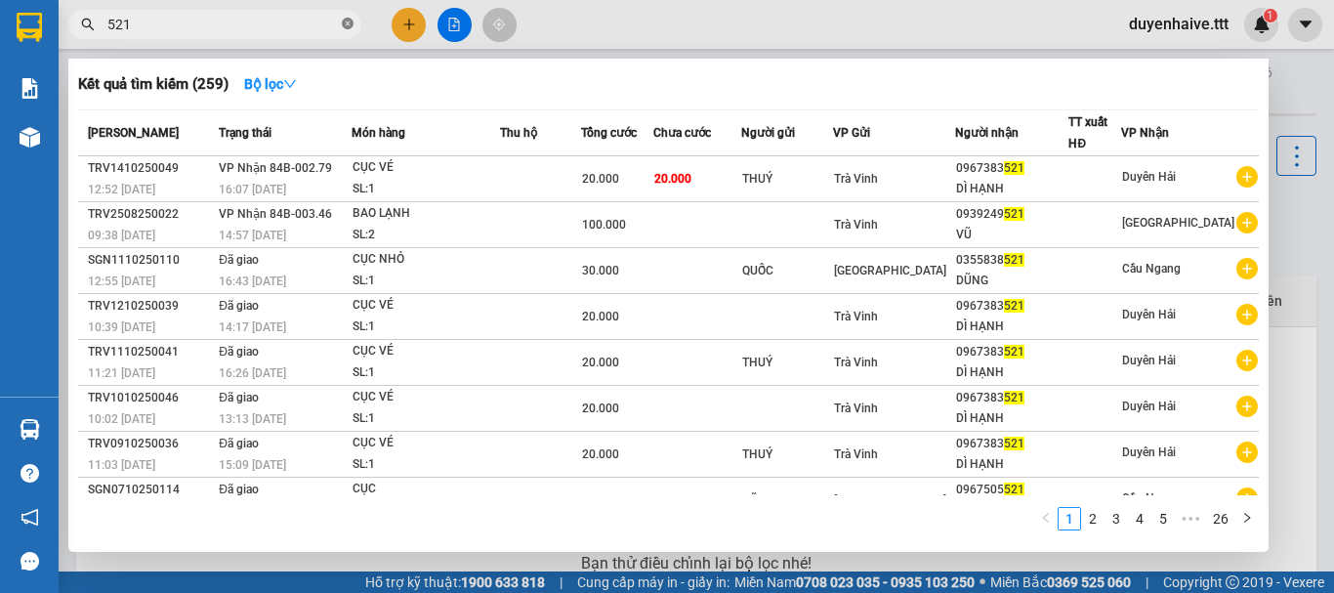
click at [342, 19] on span "521" at bounding box center [214, 24] width 293 height 29
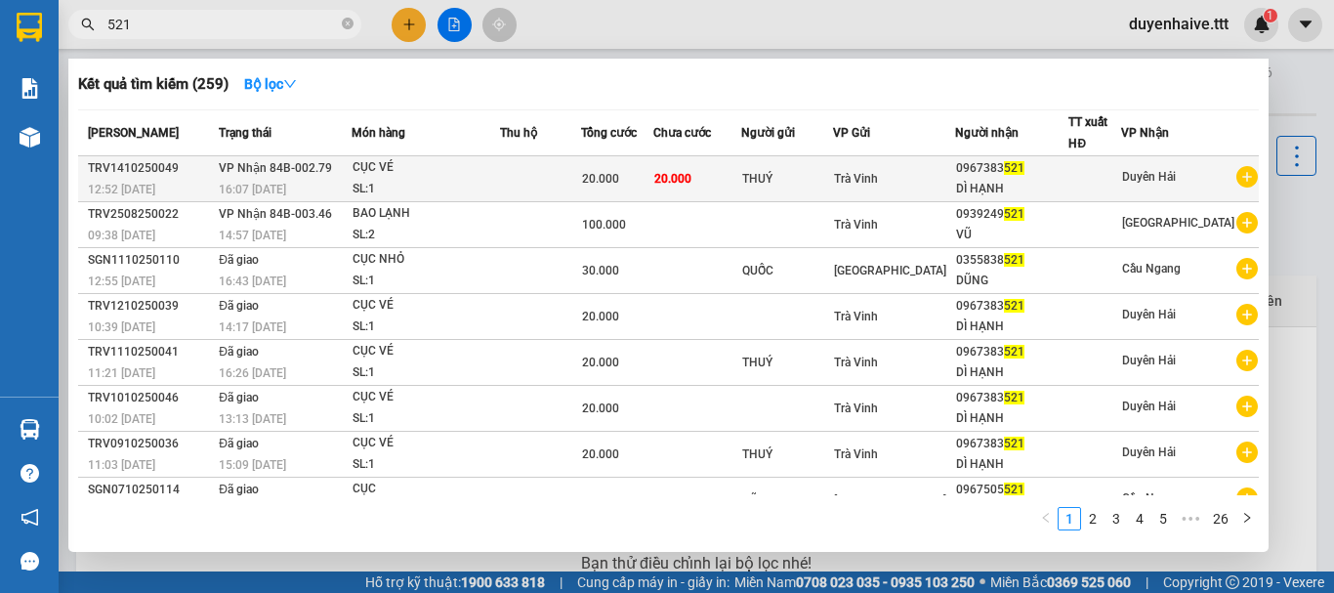
click at [992, 184] on div "DÌ HẠNH" at bounding box center [1012, 189] width 112 height 21
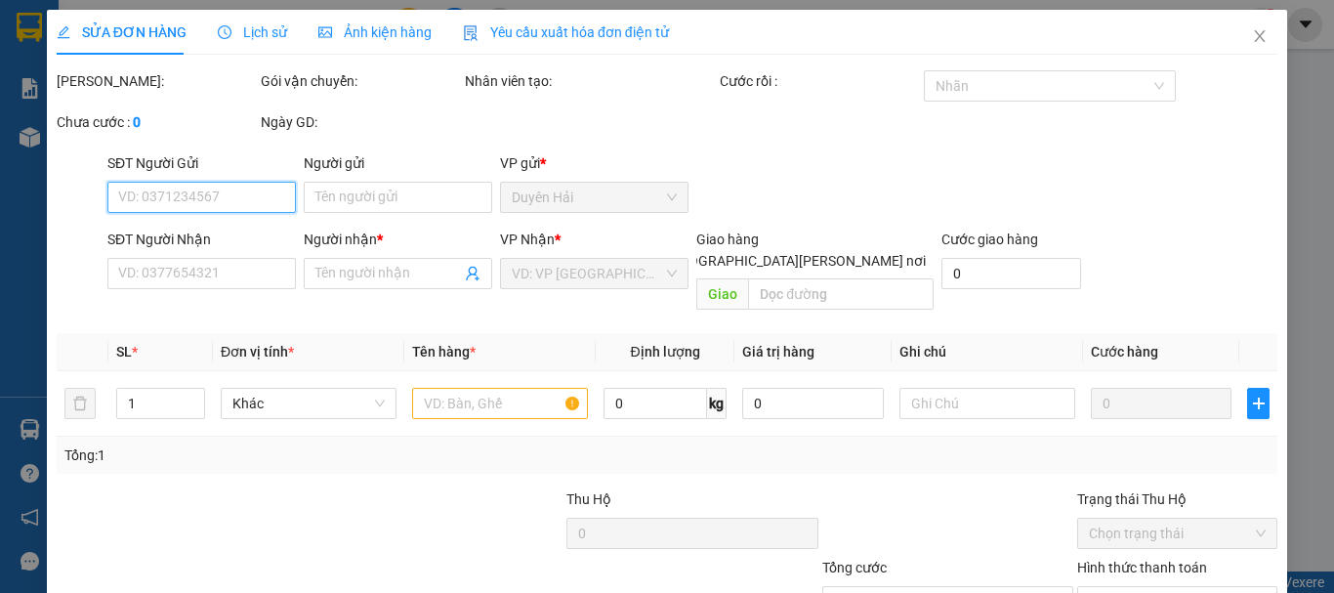
type input "THUÝ"
type input "0967383521"
type input "DÌ HẠNH"
type input "20.000"
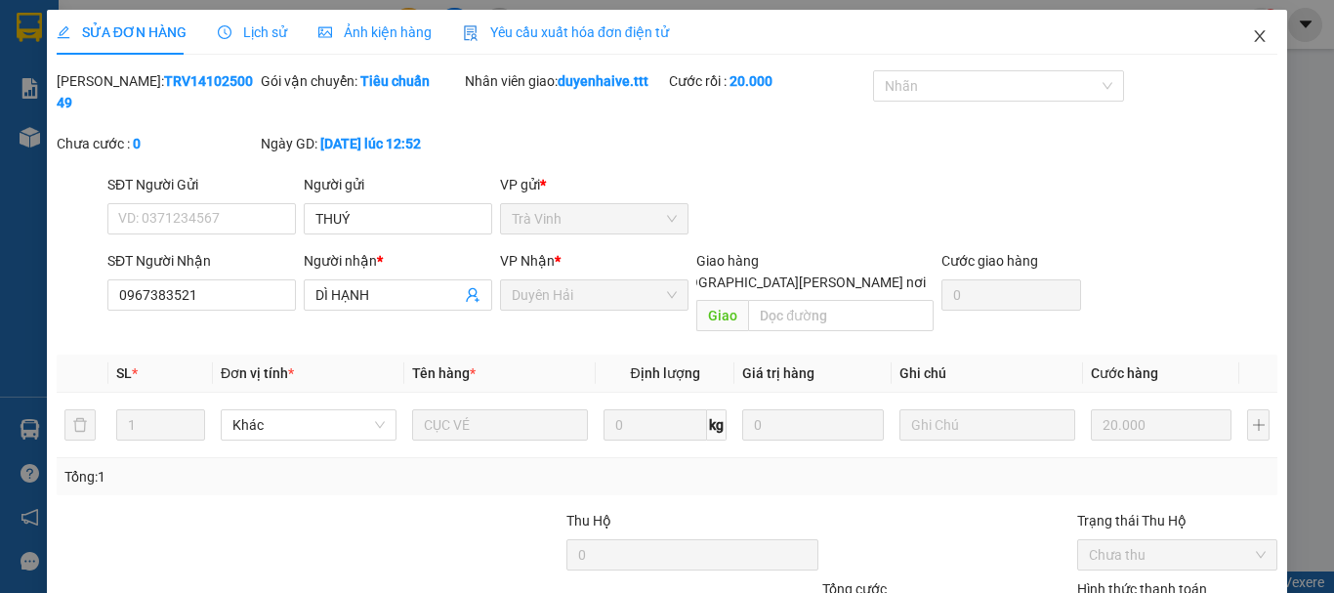
click at [1252, 36] on icon "close" at bounding box center [1260, 36] width 16 height 16
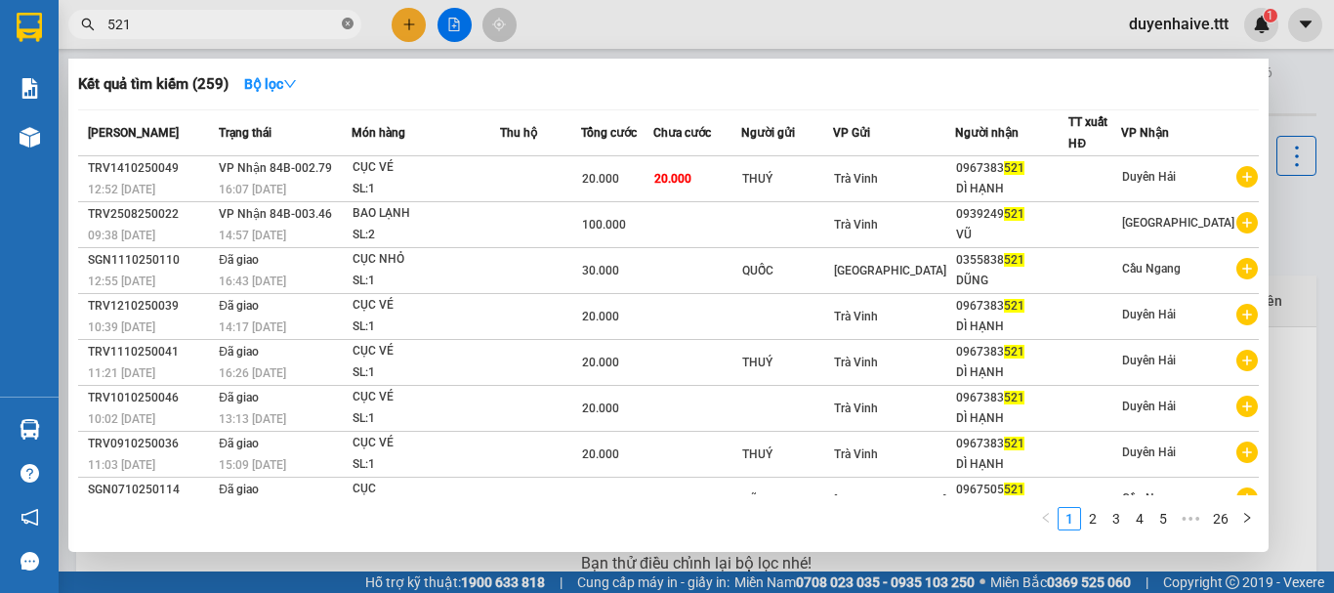
drag, startPoint x: 344, startPoint y: 22, endPoint x: 747, endPoint y: 67, distance: 405.8
click at [347, 27] on icon "close-circle" at bounding box center [348, 24] width 12 height 12
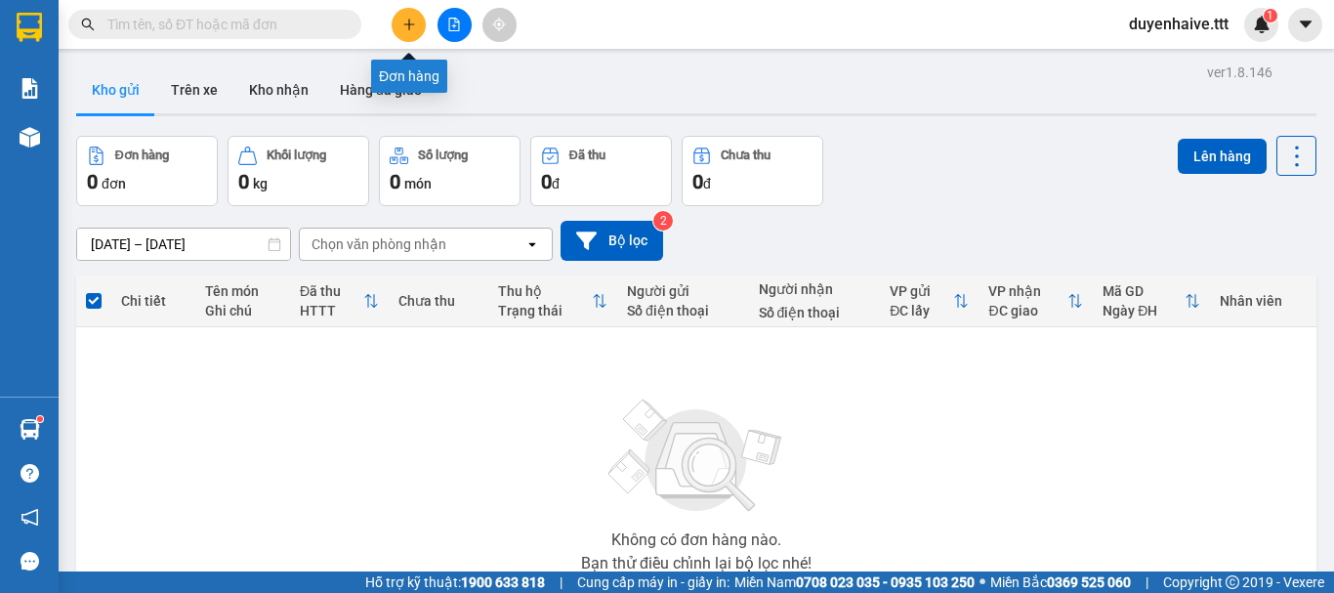
click at [418, 28] on button at bounding box center [409, 25] width 34 height 34
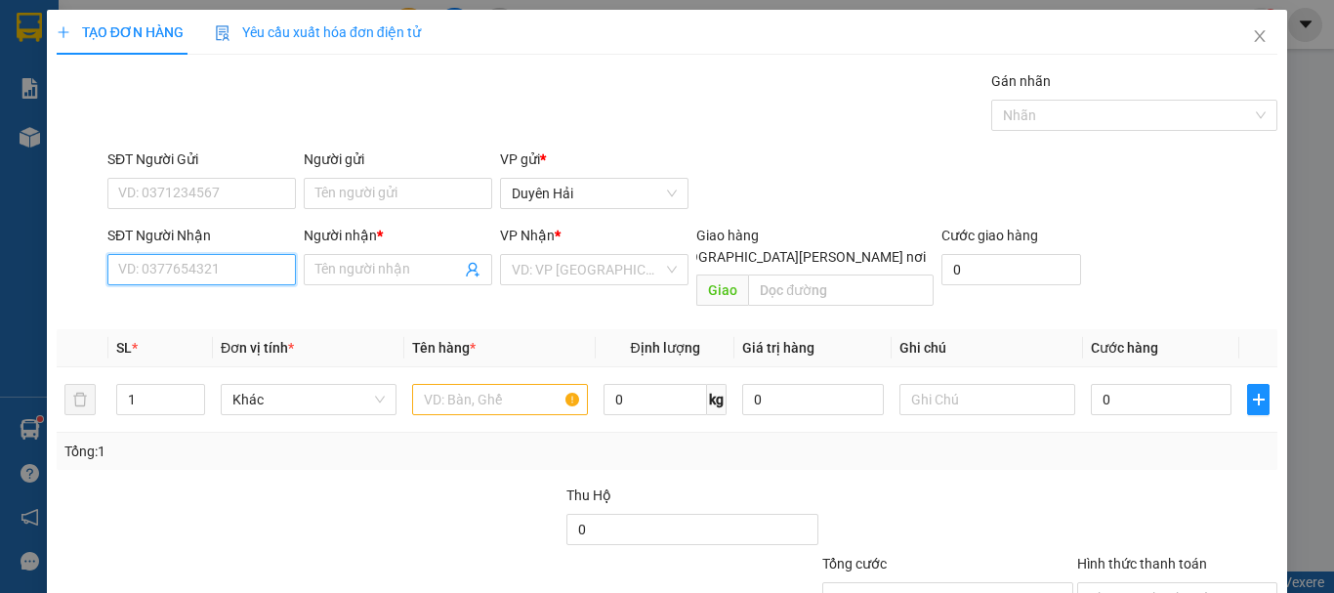
click at [141, 278] on input "SĐT Người Nhận" at bounding box center [201, 269] width 188 height 31
click at [139, 279] on input "SĐT Người Nhận" at bounding box center [201, 269] width 188 height 31
type input "0935744503"
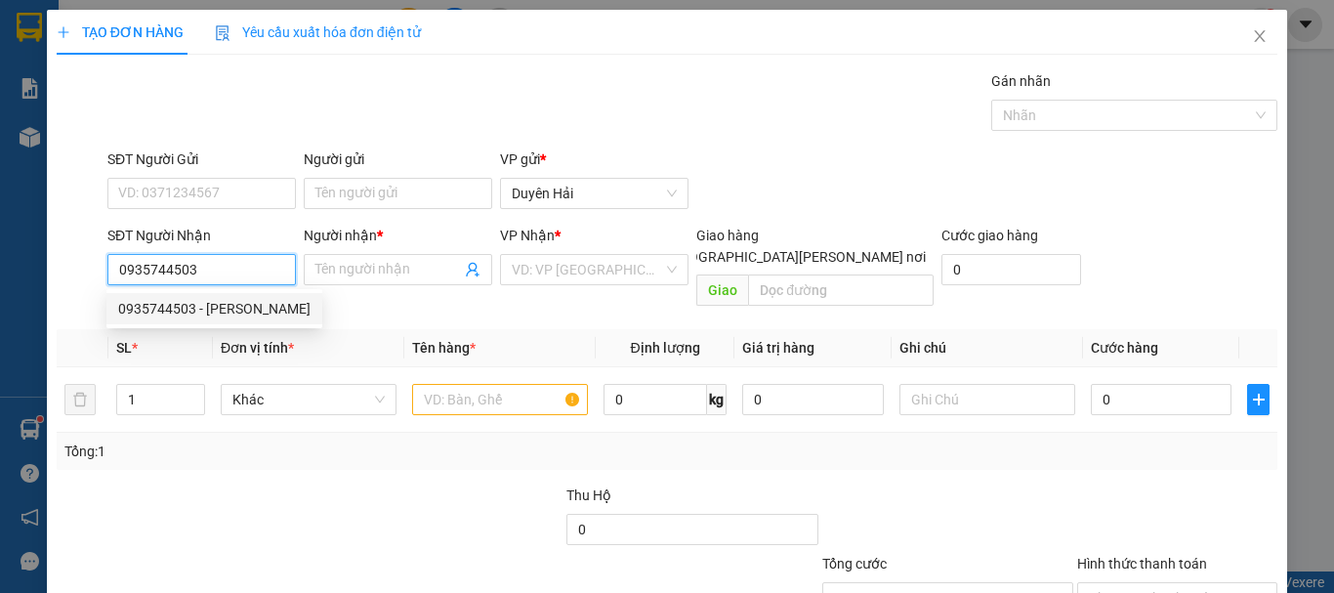
click at [167, 298] on div "0935744503 - [PERSON_NAME]" at bounding box center [214, 308] width 192 height 21
type input "MINH HÔNG"
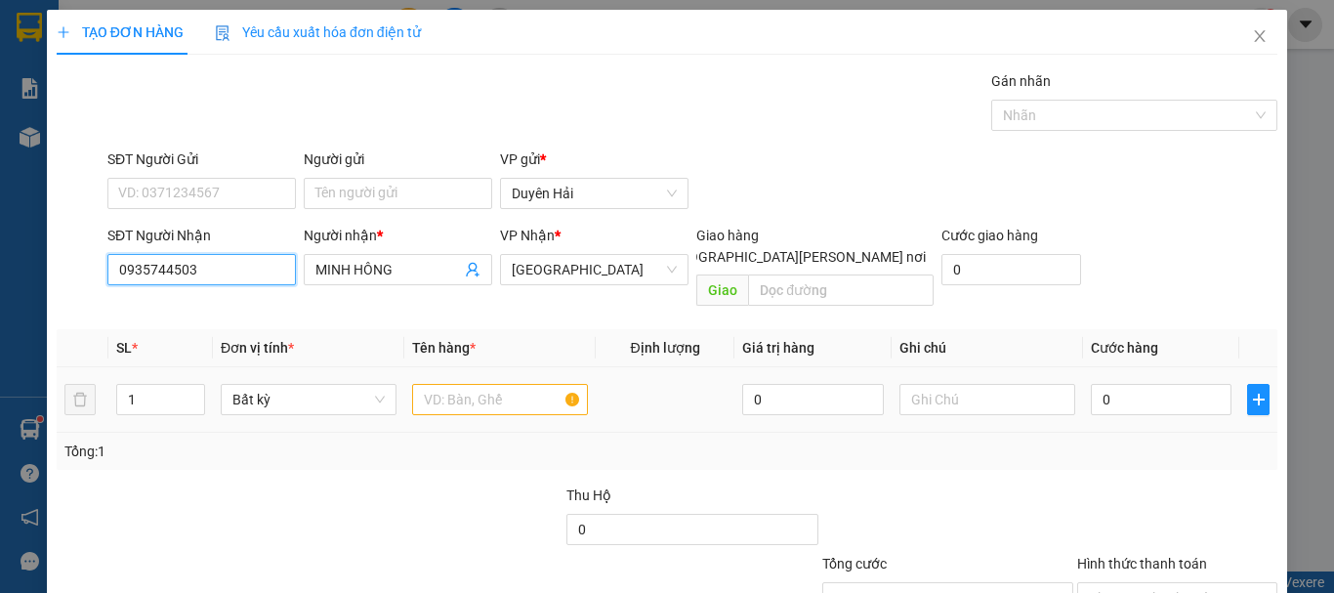
type input "0935744503"
click at [425, 384] on input "text" at bounding box center [500, 399] width 176 height 31
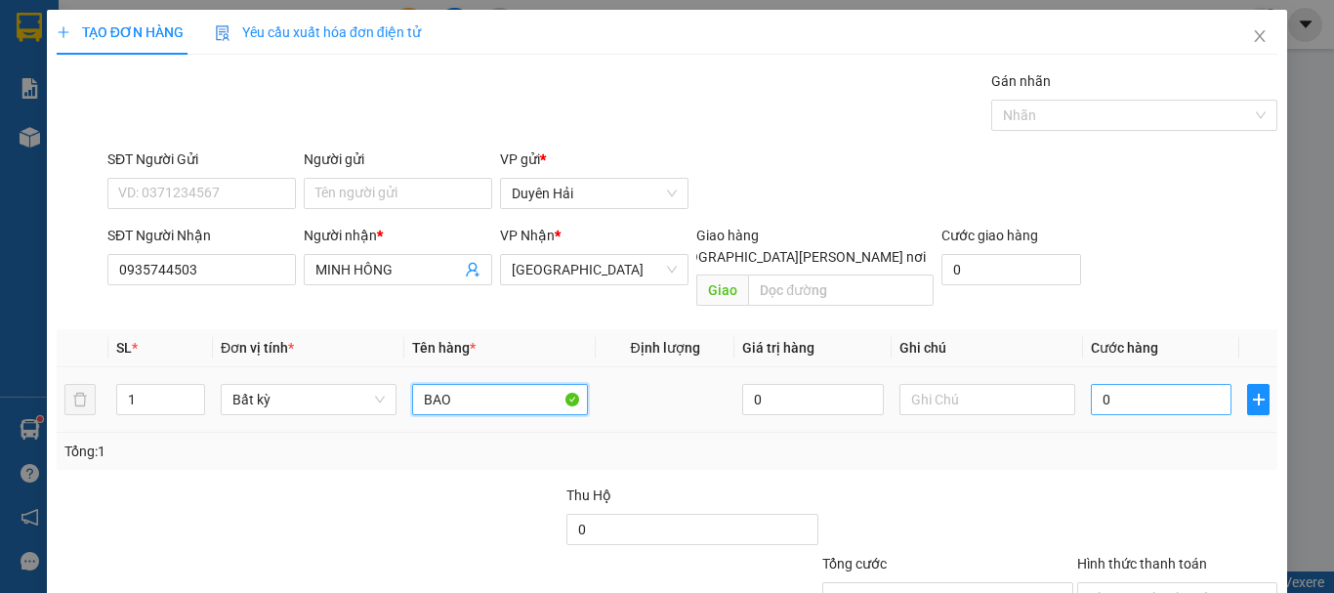
type input "BAO"
click at [1150, 384] on input "0" at bounding box center [1161, 399] width 141 height 31
type input "4"
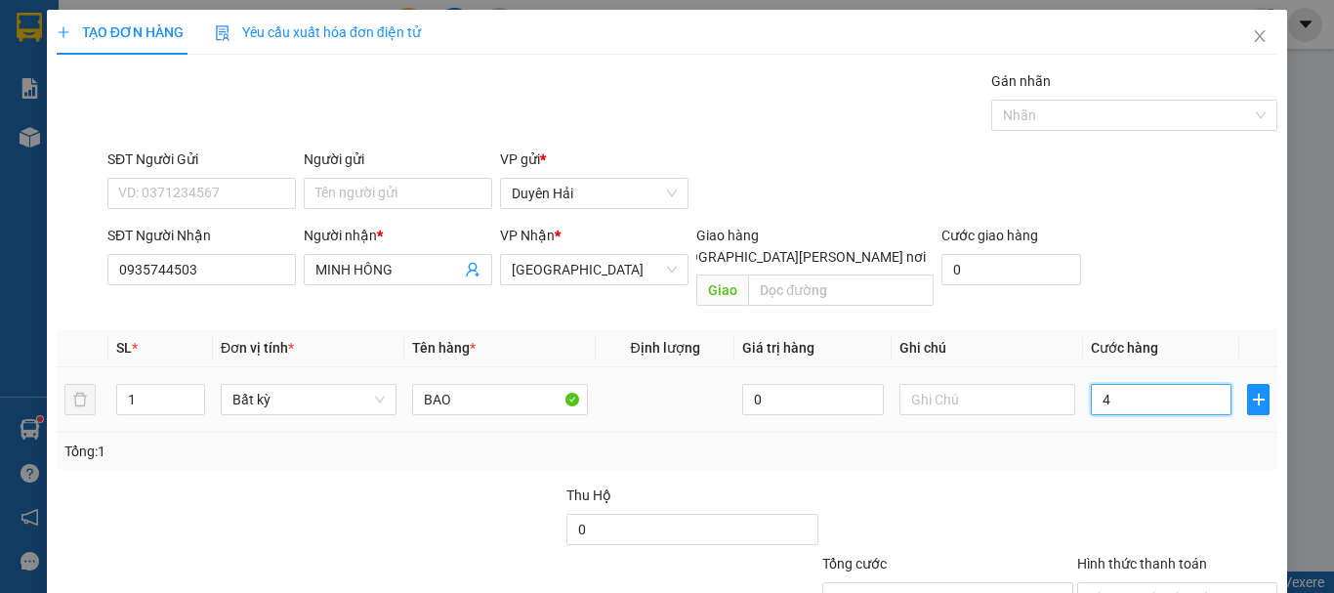
type input "40"
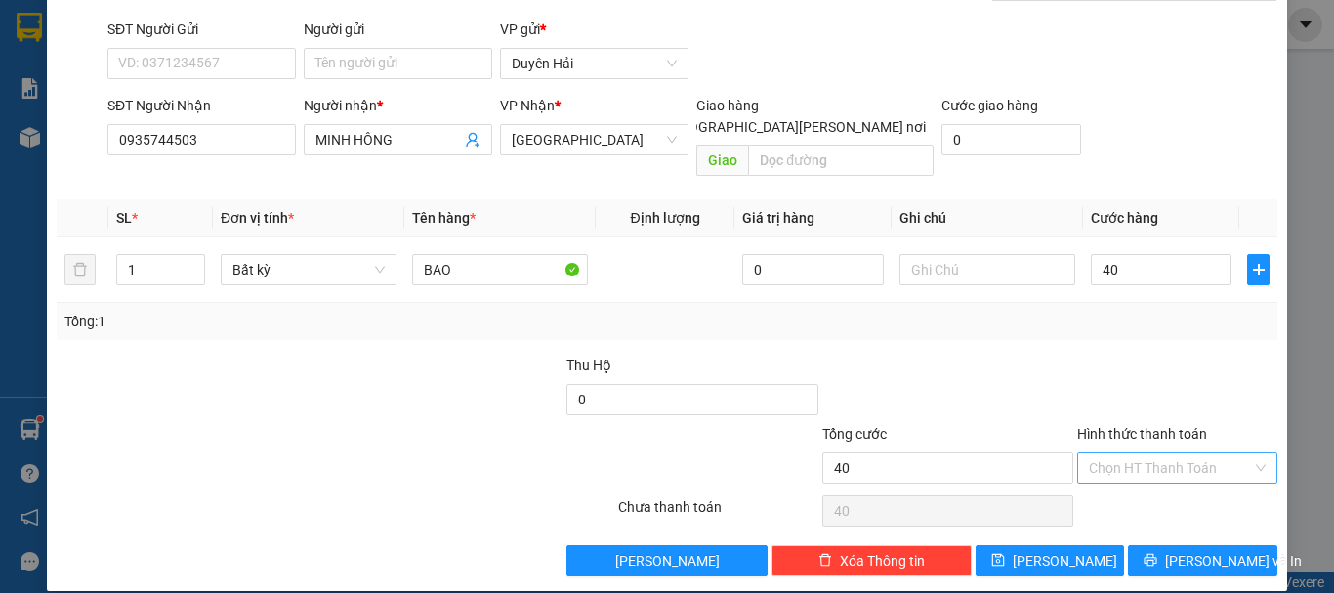
type input "40.000"
click at [1118, 453] on input "Hình thức thanh toán" at bounding box center [1170, 467] width 163 height 29
click at [1118, 478] on div "Tại văn phòng" at bounding box center [1165, 485] width 175 height 21
type input "0"
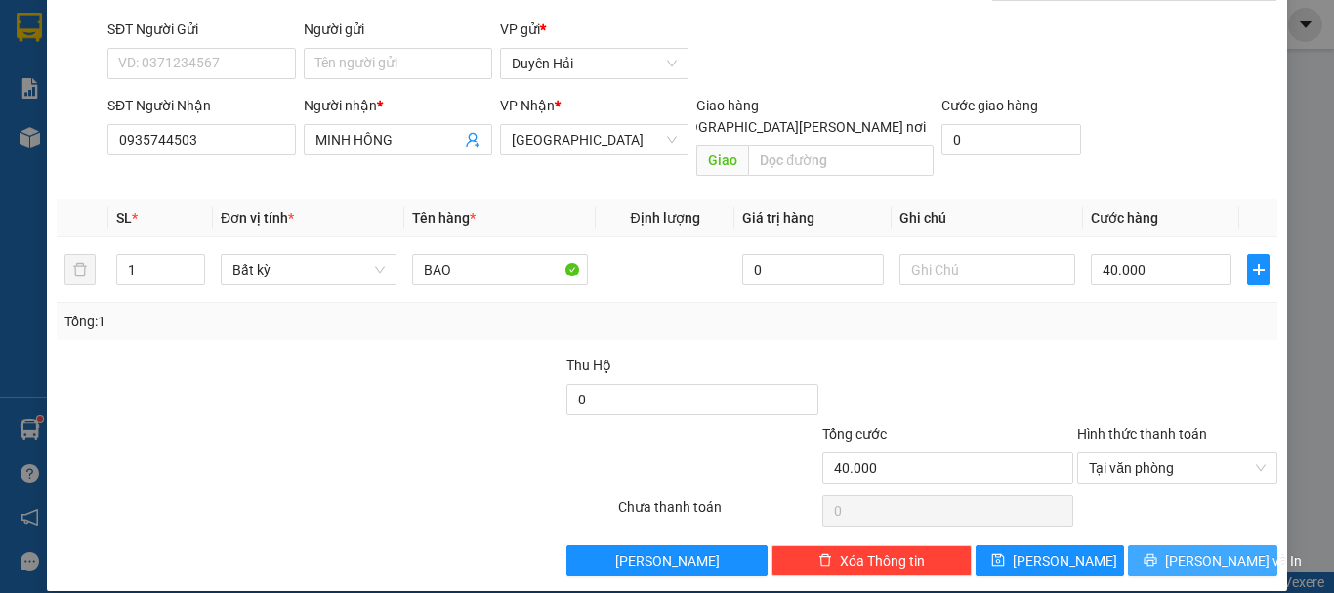
click at [1141, 545] on button "[PERSON_NAME] và In" at bounding box center [1202, 560] width 149 height 31
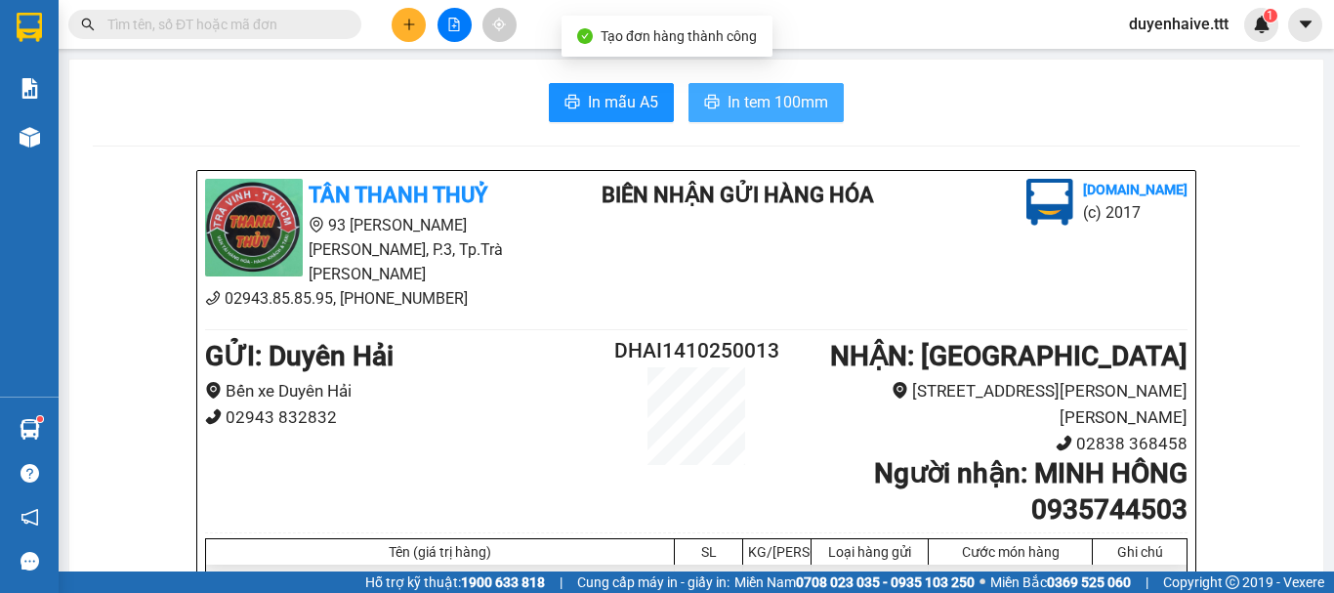
click at [736, 102] on span "In tem 100mm" at bounding box center [777, 102] width 101 height 24
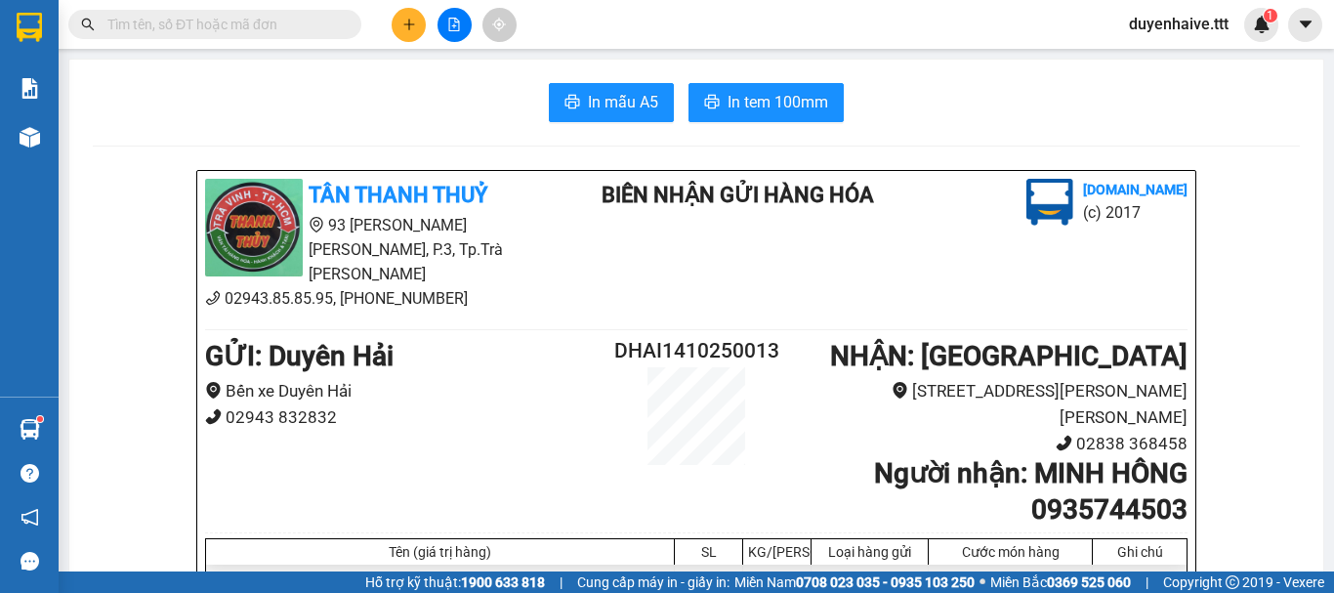
click at [291, 21] on input "text" at bounding box center [222, 24] width 230 height 21
click at [276, 22] on input "text" at bounding box center [222, 24] width 230 height 21
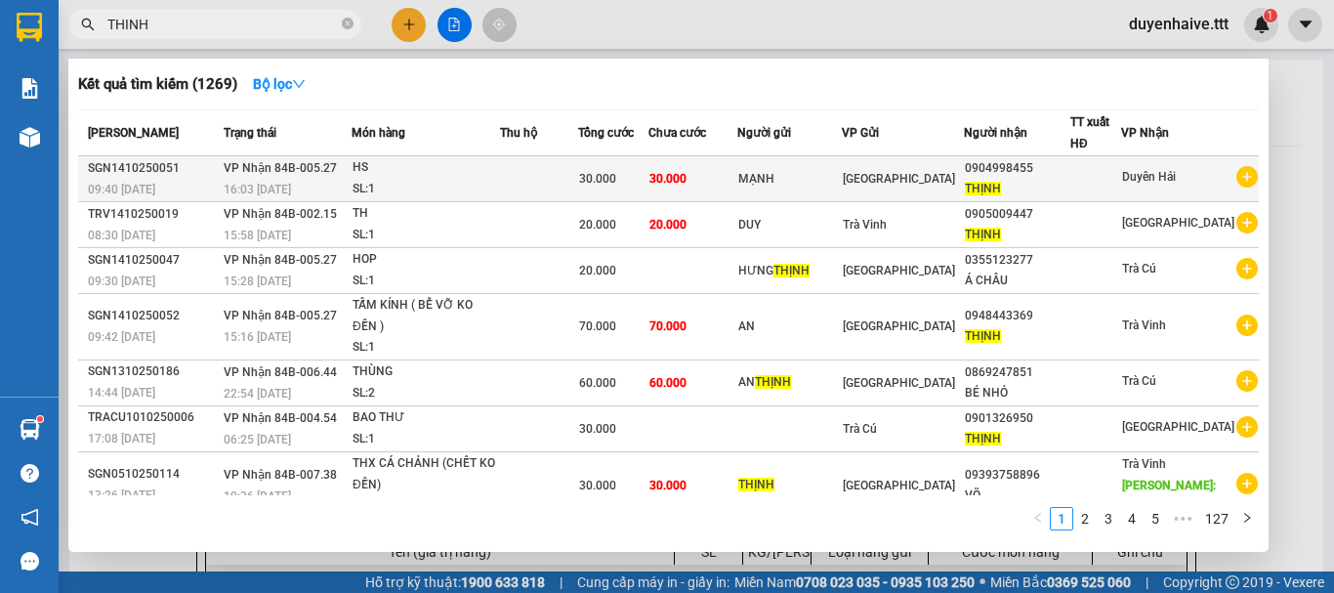
type input "THINH"
click at [1011, 176] on div "0904998455" at bounding box center [1017, 168] width 104 height 21
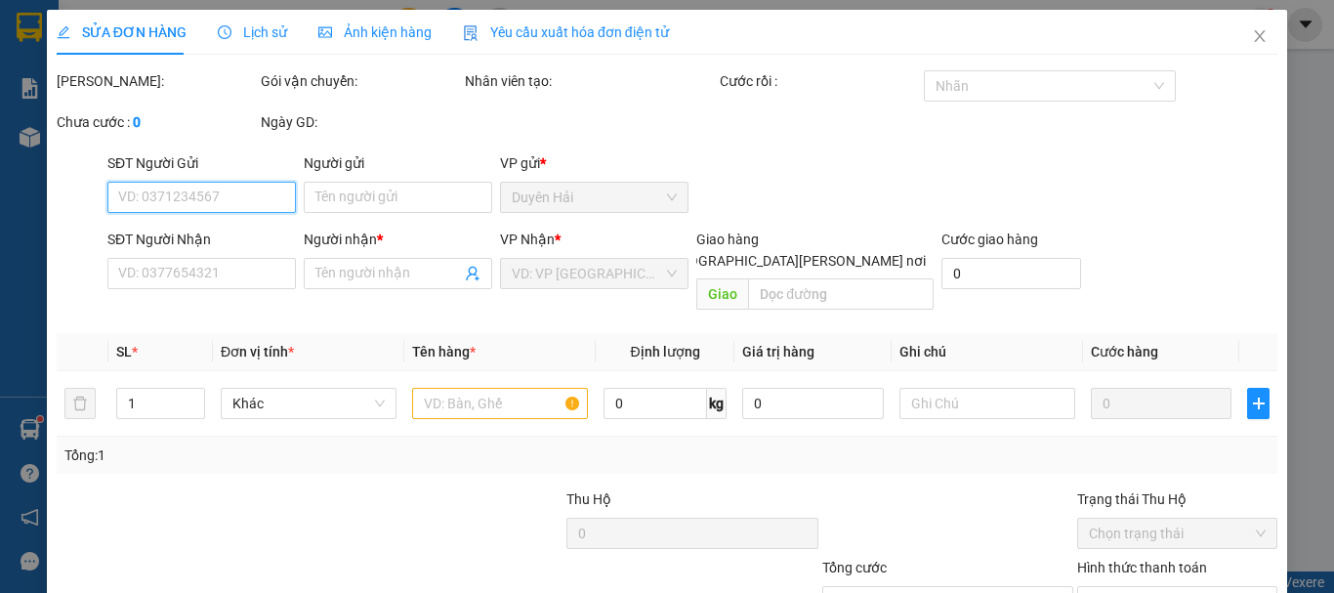
type input "MẠNH"
type input "0904998455"
type input "THỊNH"
type input "30.000"
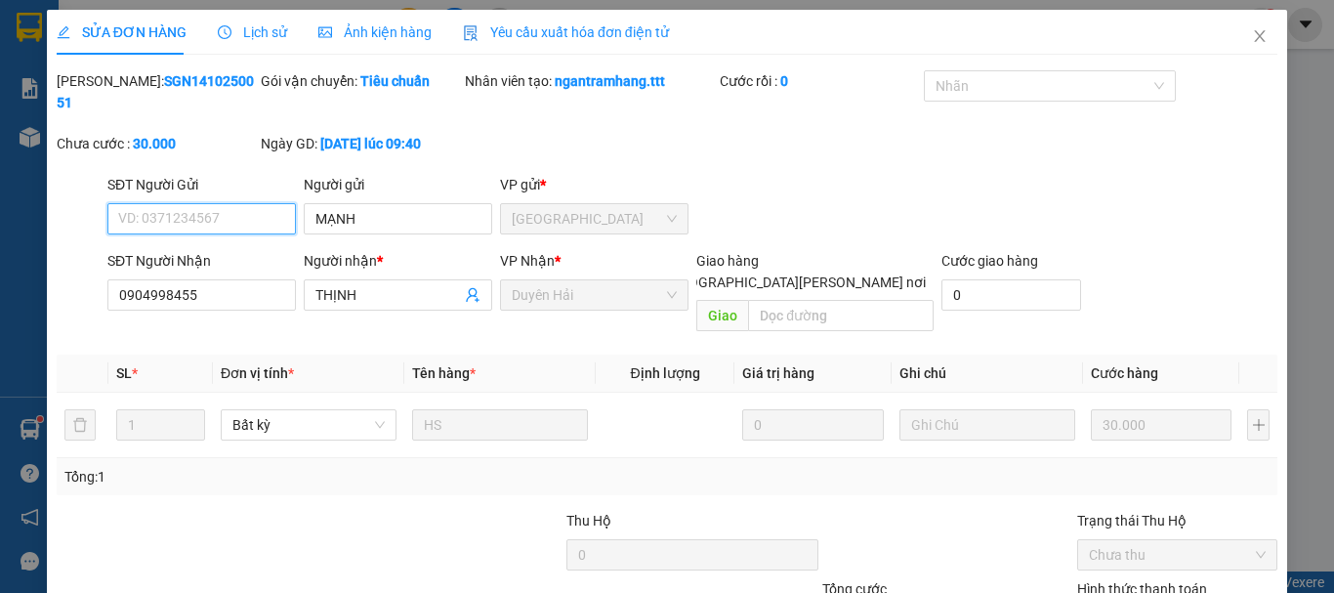
type input "0"
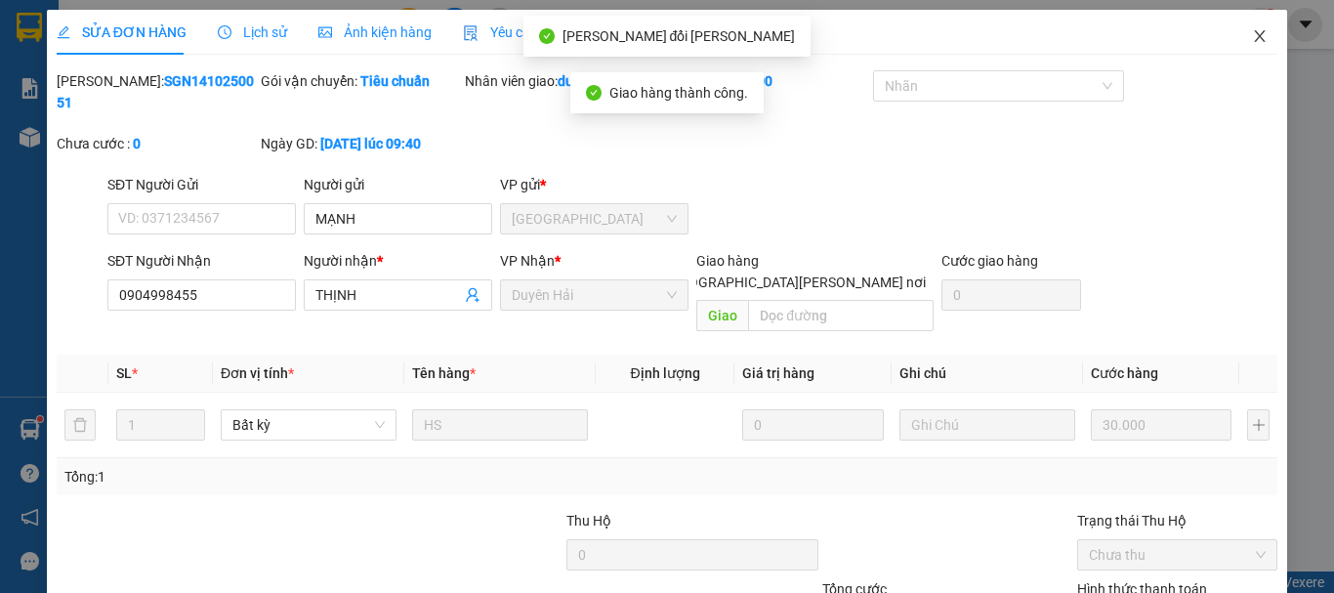
click at [1255, 42] on icon "close" at bounding box center [1260, 36] width 11 height 12
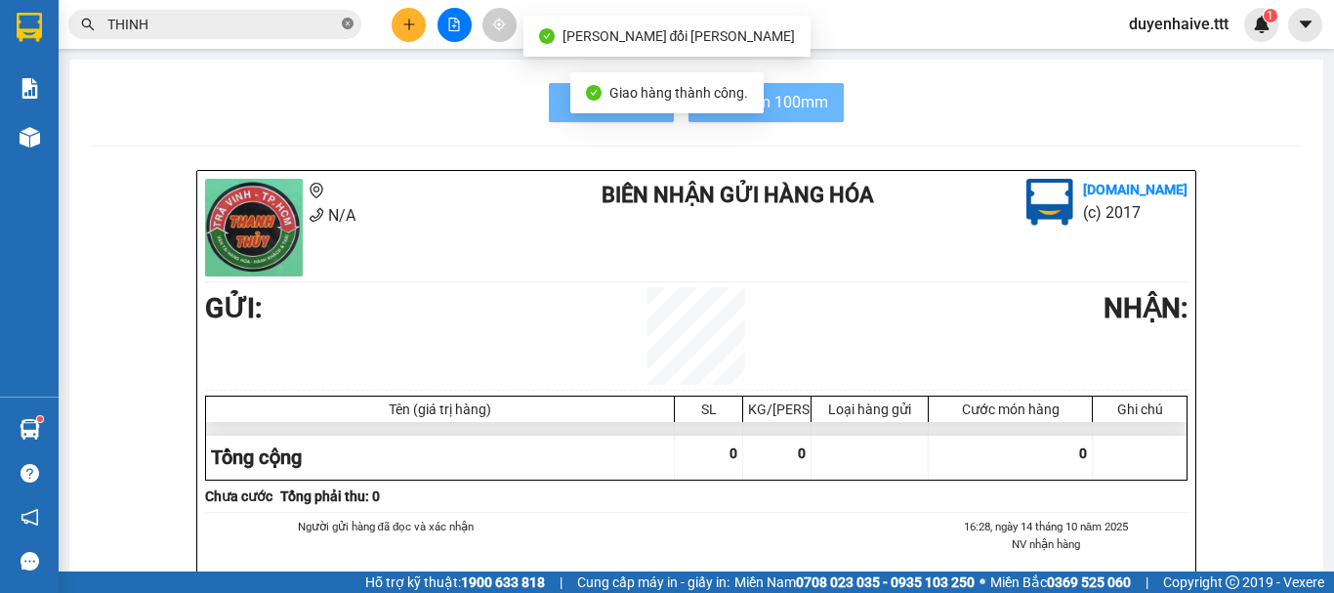
click at [350, 26] on icon "close-circle" at bounding box center [348, 24] width 12 height 12
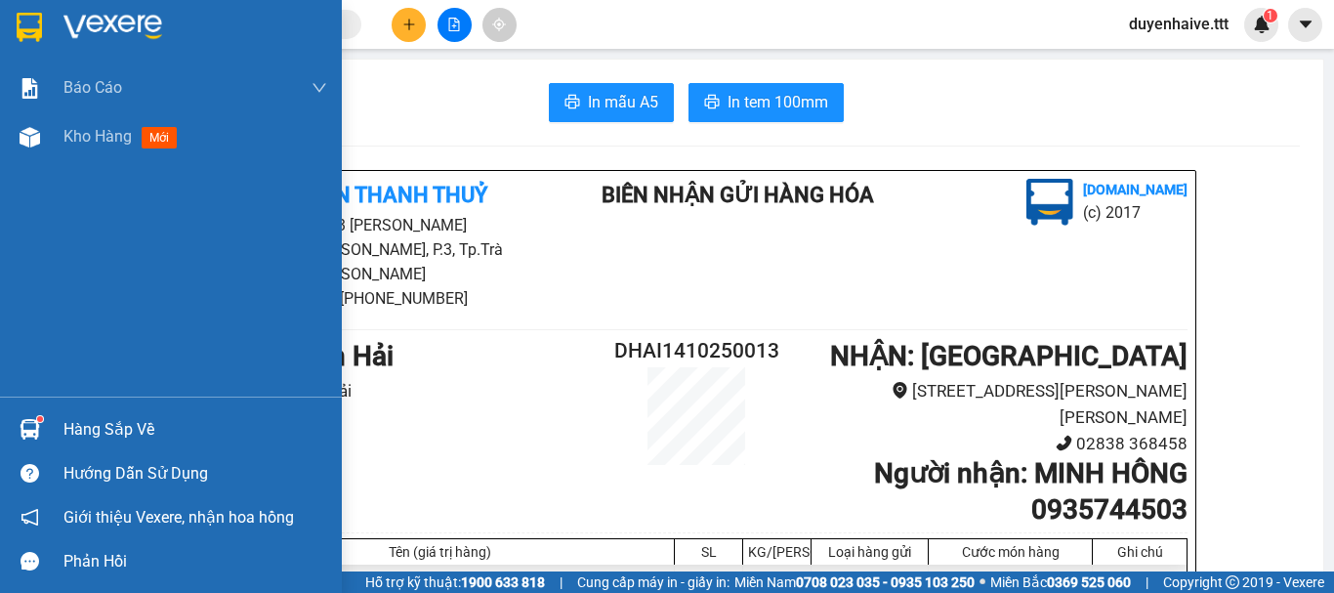
click at [96, 415] on div "Hàng sắp về" at bounding box center [195, 429] width 264 height 29
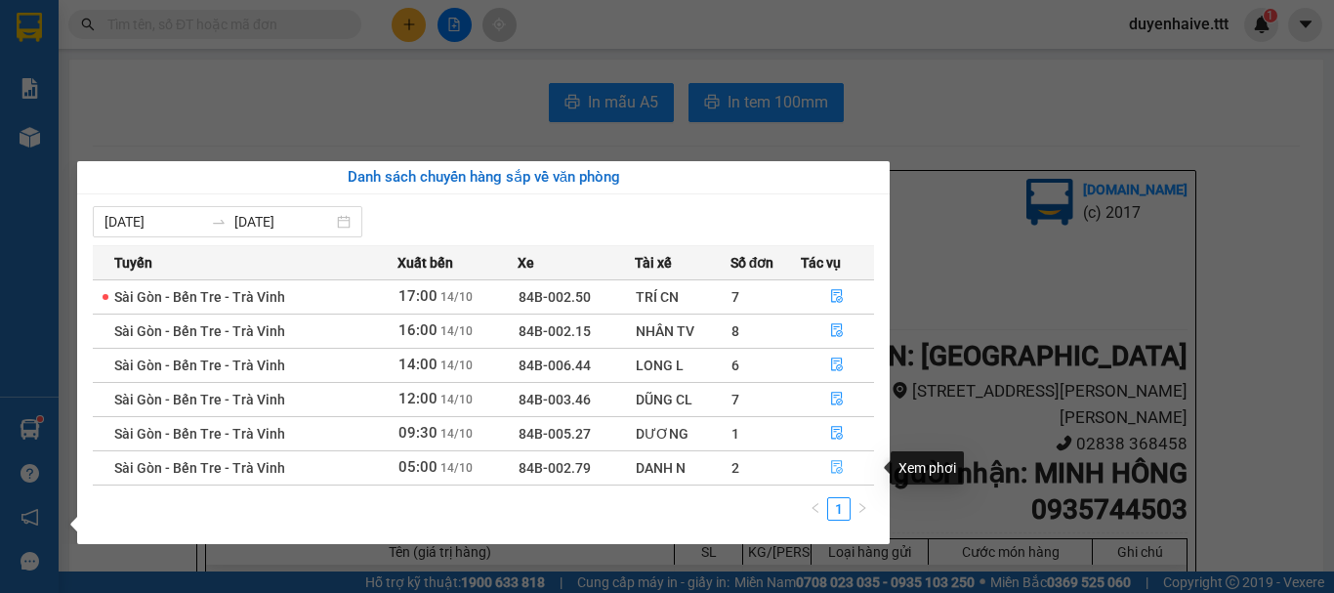
click at [838, 469] on icon "file-done" at bounding box center [838, 468] width 12 height 14
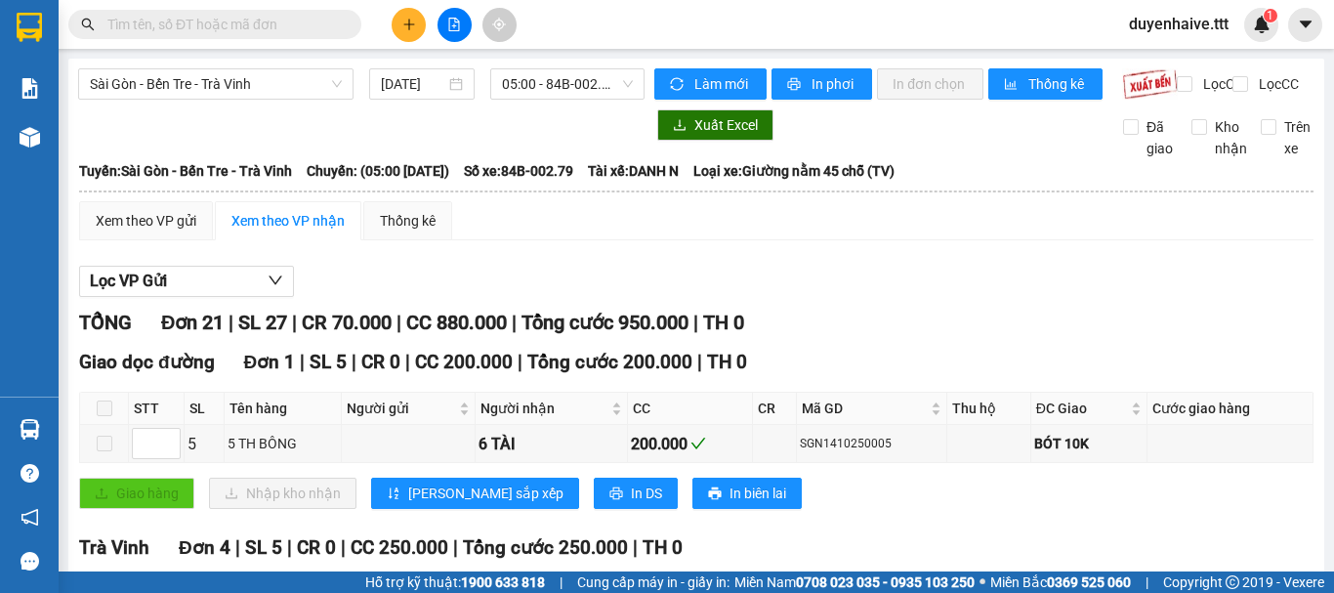
checkbox input "true"
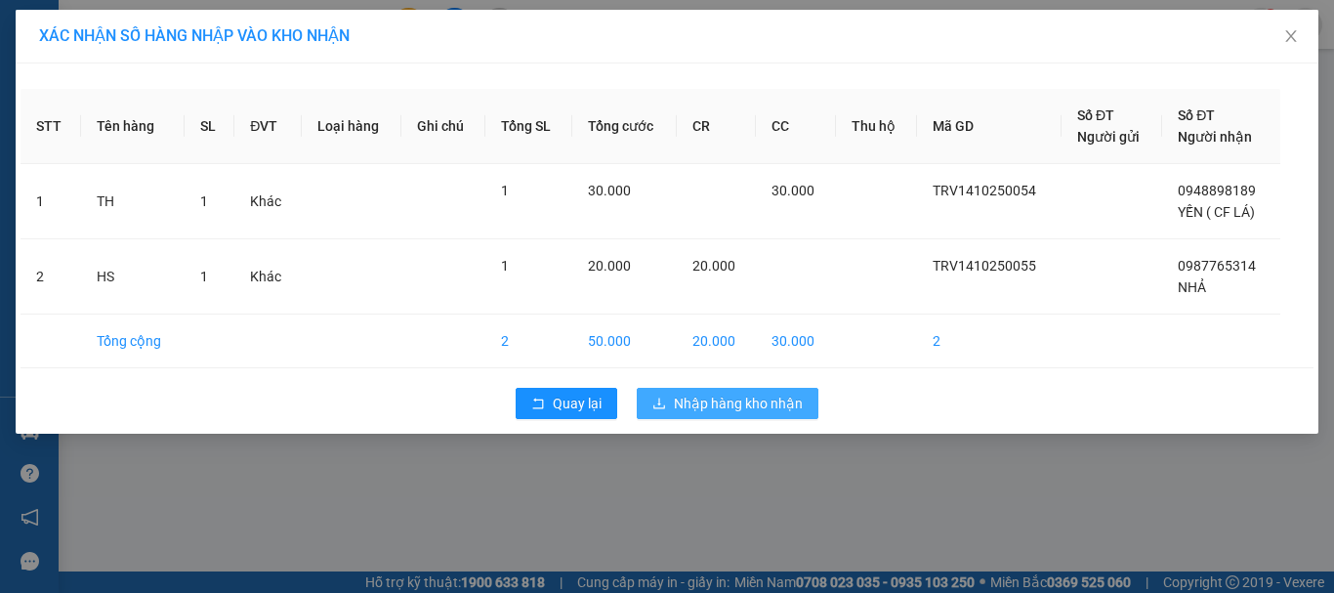
click at [728, 408] on span "Nhập hàng kho nhận" at bounding box center [738, 403] width 129 height 21
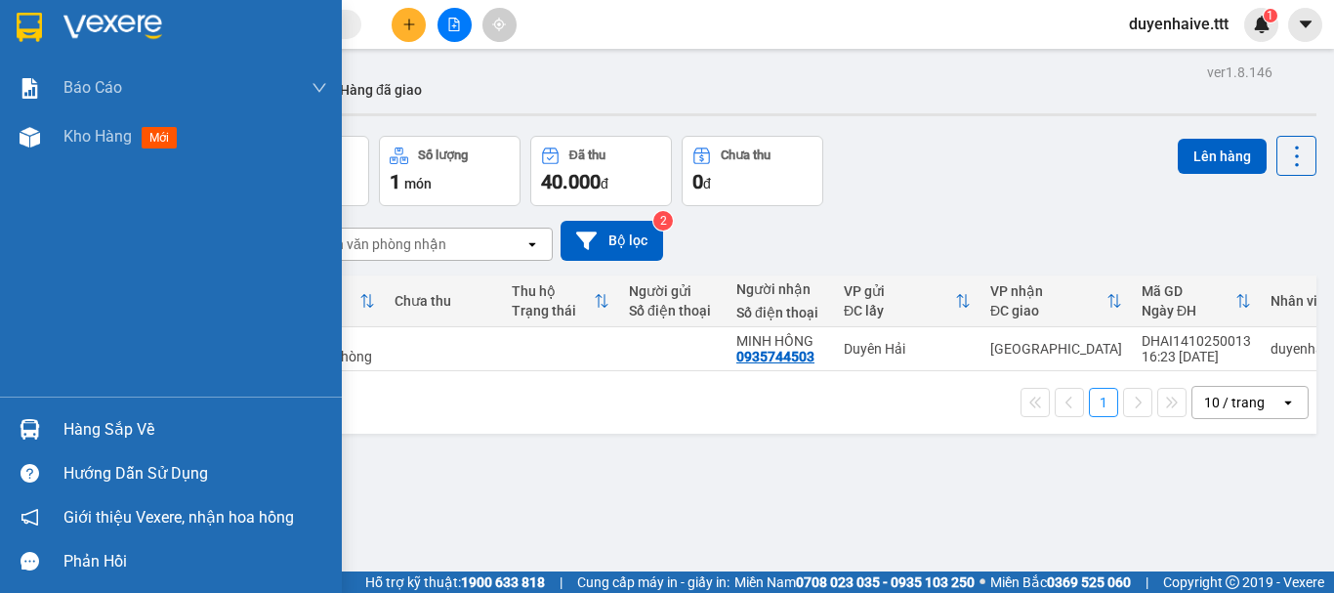
click at [107, 448] on div "Hàng sắp về" at bounding box center [171, 429] width 342 height 44
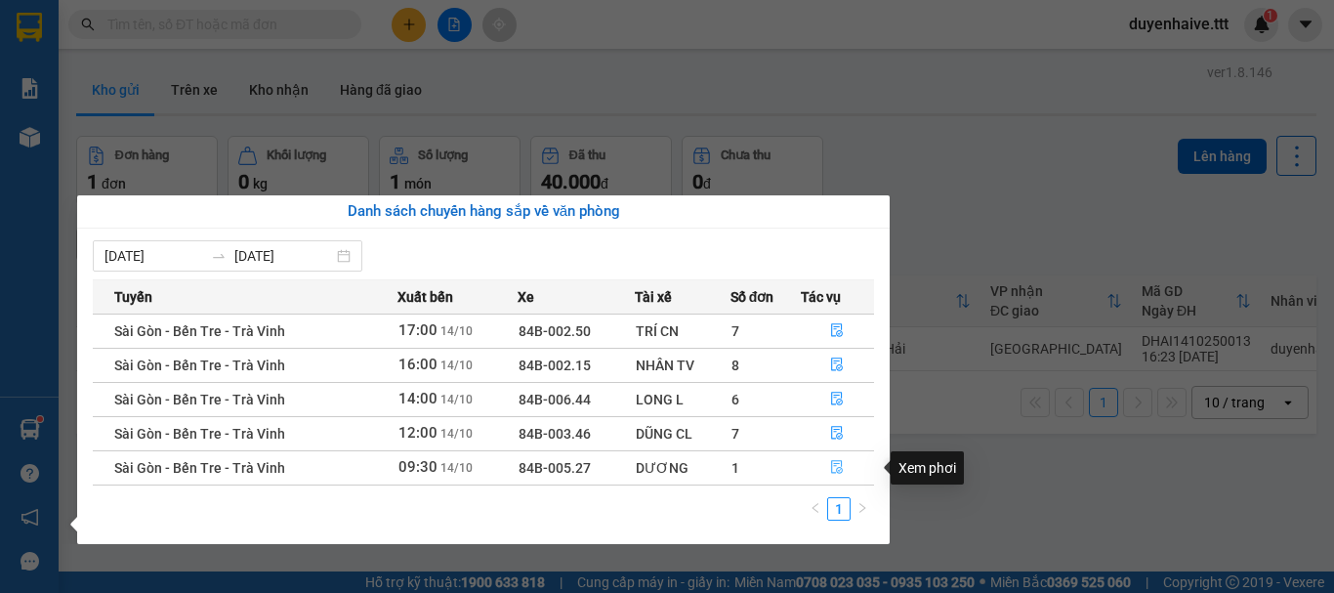
click at [841, 466] on icon "file-done" at bounding box center [837, 467] width 14 height 14
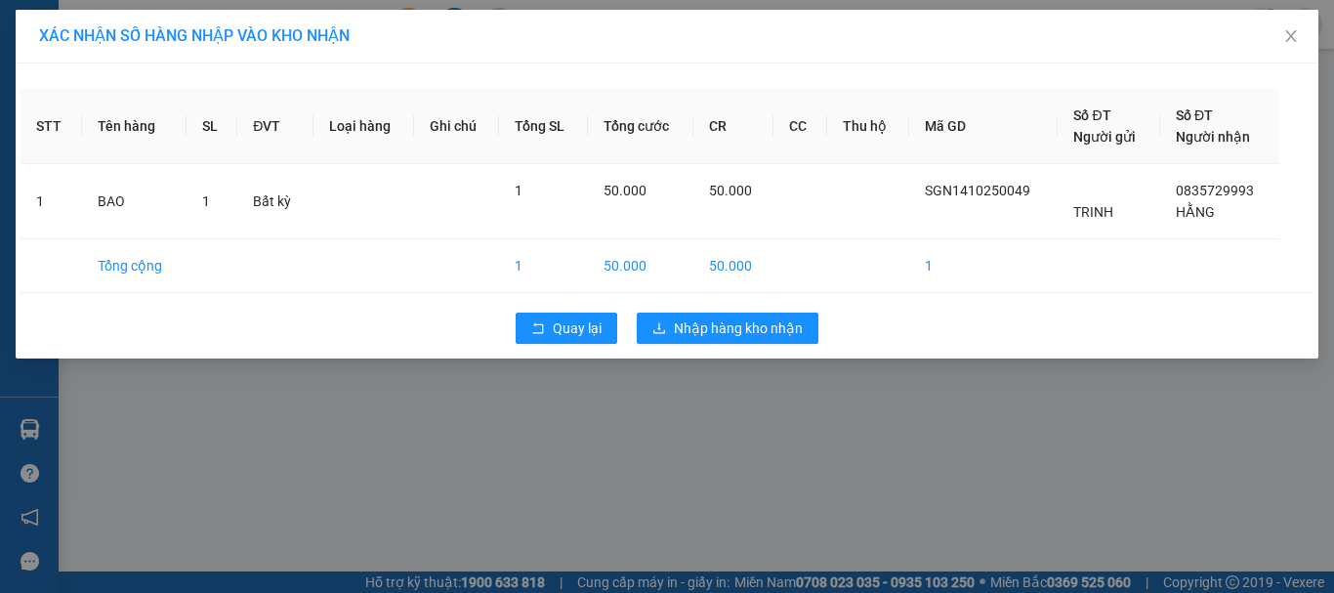
click at [768, 312] on div "Quay lại Nhập hàng kho nhận" at bounding box center [667, 328] width 1293 height 51
click at [771, 335] on span "Nhập hàng kho nhận" at bounding box center [738, 327] width 129 height 21
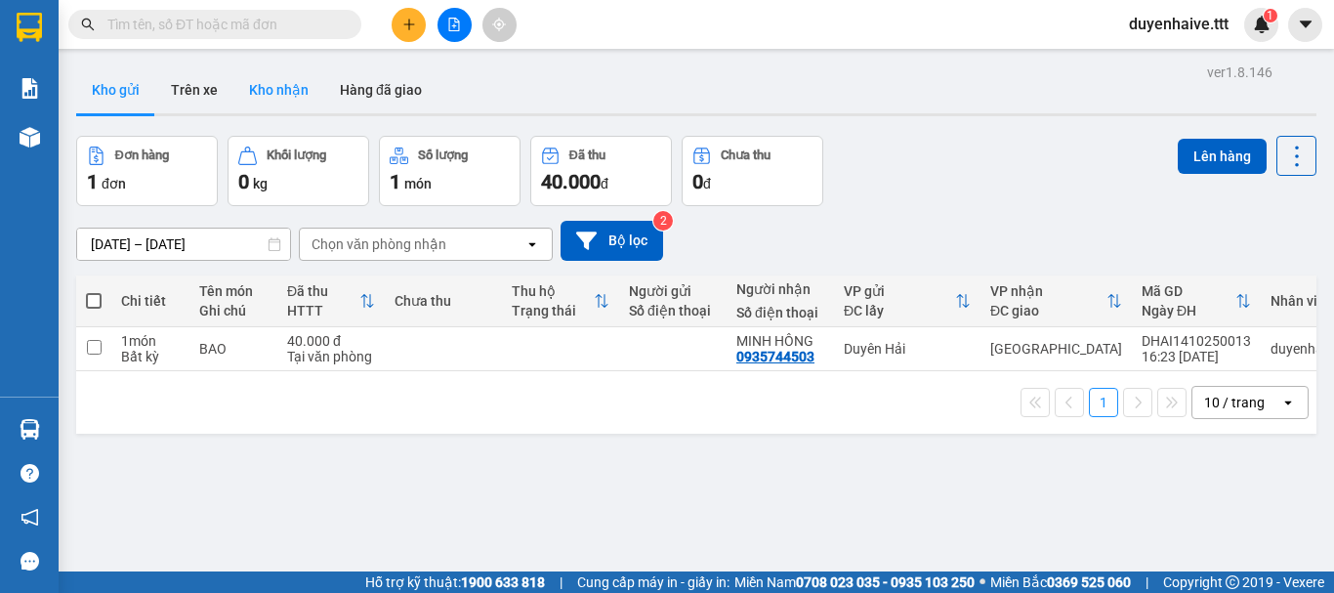
click at [264, 79] on button "Kho nhận" at bounding box center [278, 89] width 91 height 47
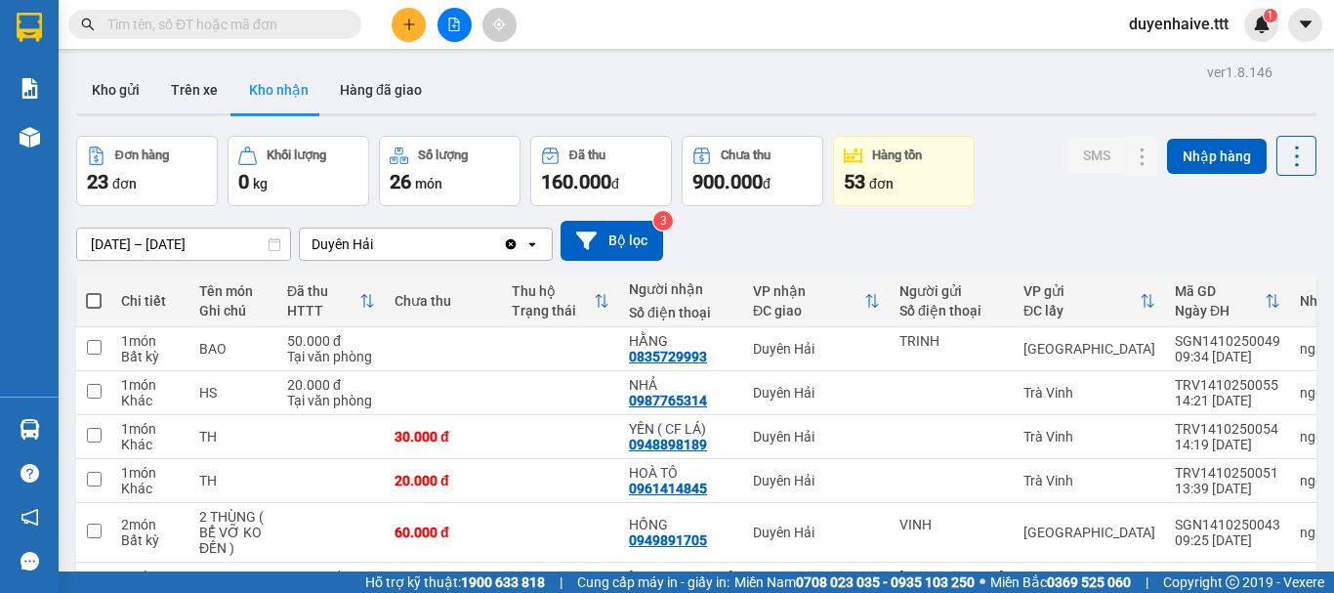
click at [239, 14] on input "text" at bounding box center [222, 24] width 230 height 21
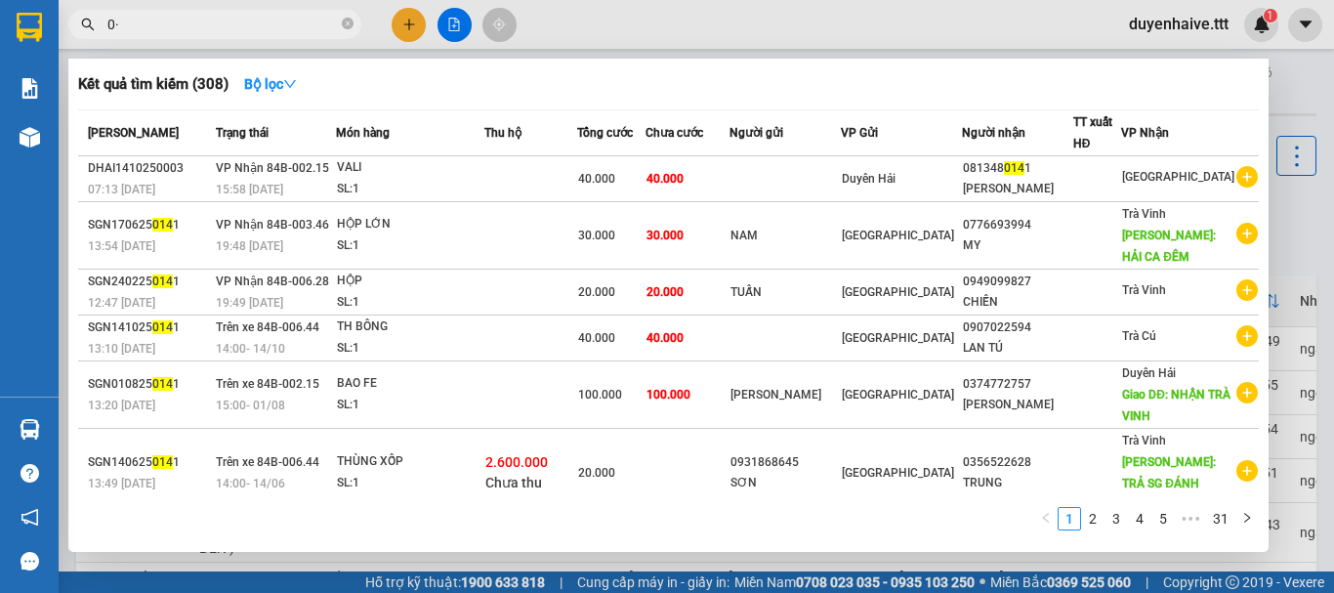
type input "0"
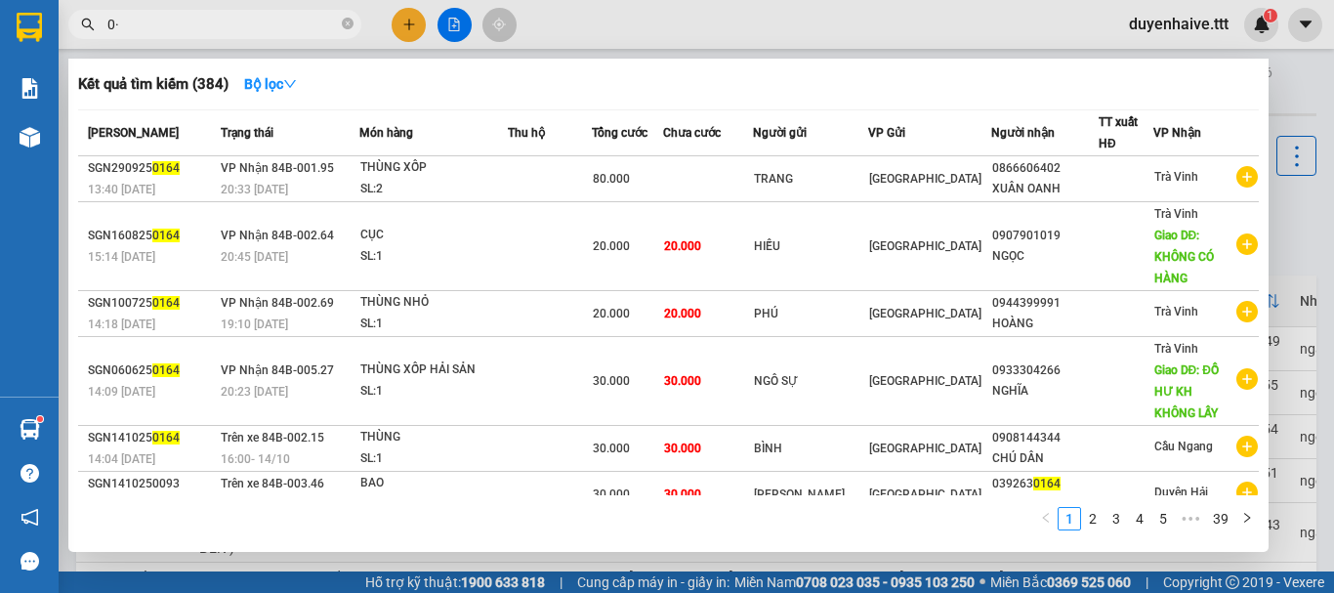
type input "0"
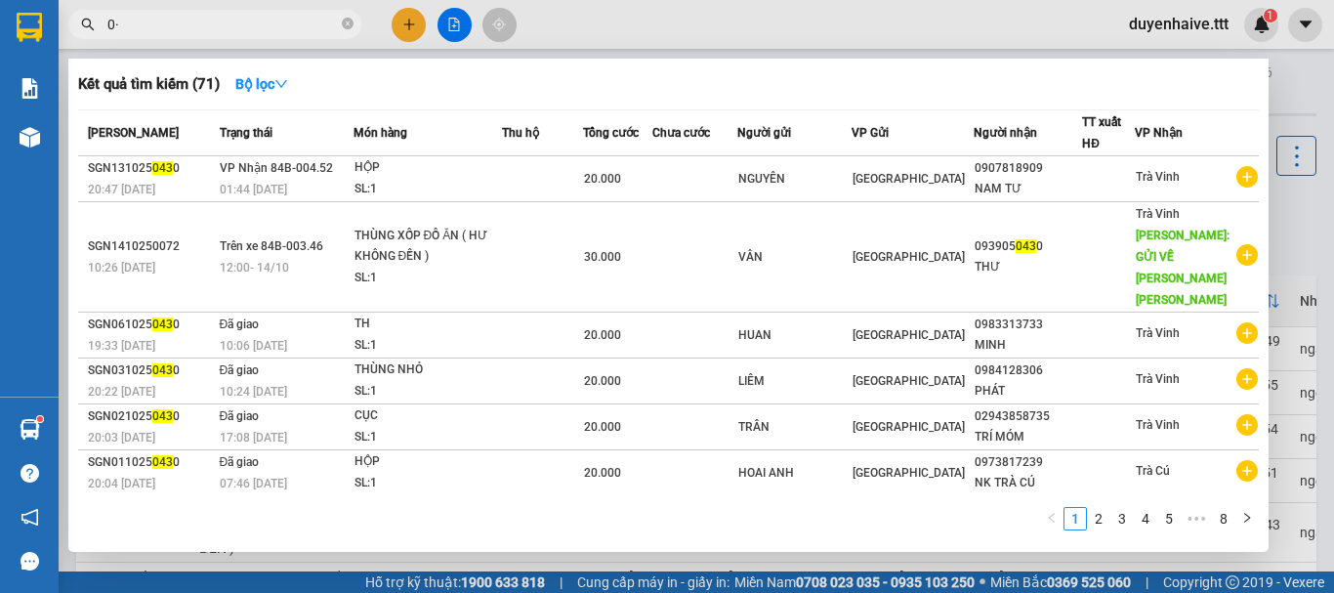
type input "0"
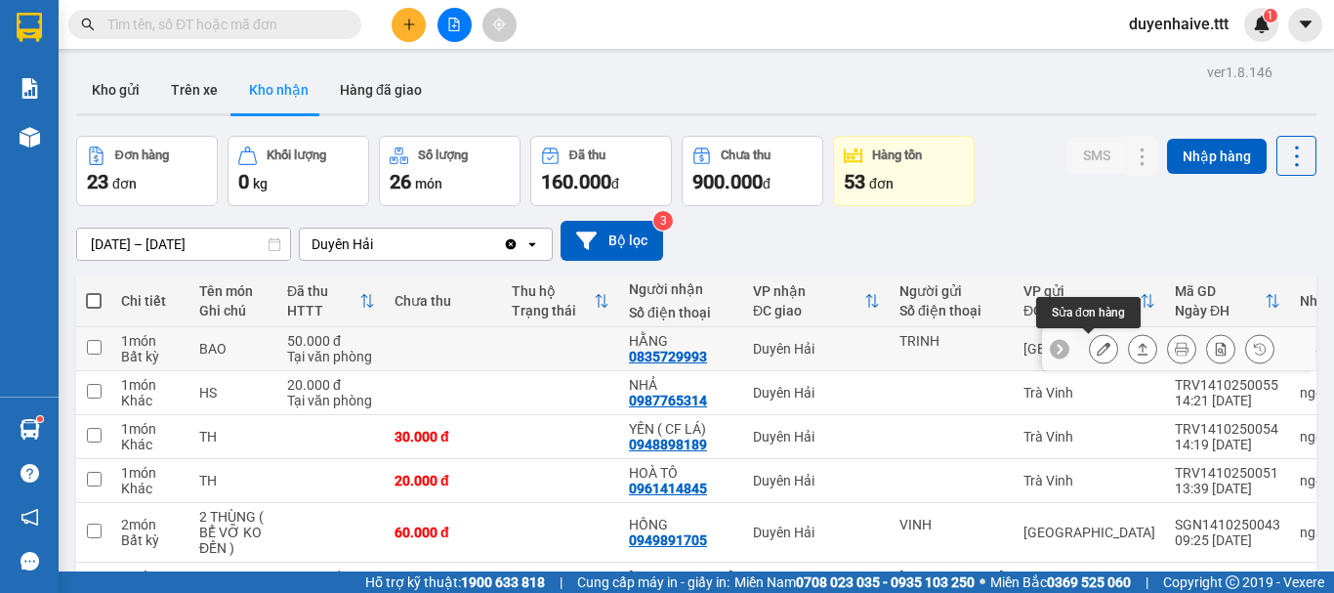
click at [1097, 350] on icon at bounding box center [1104, 349] width 14 height 14
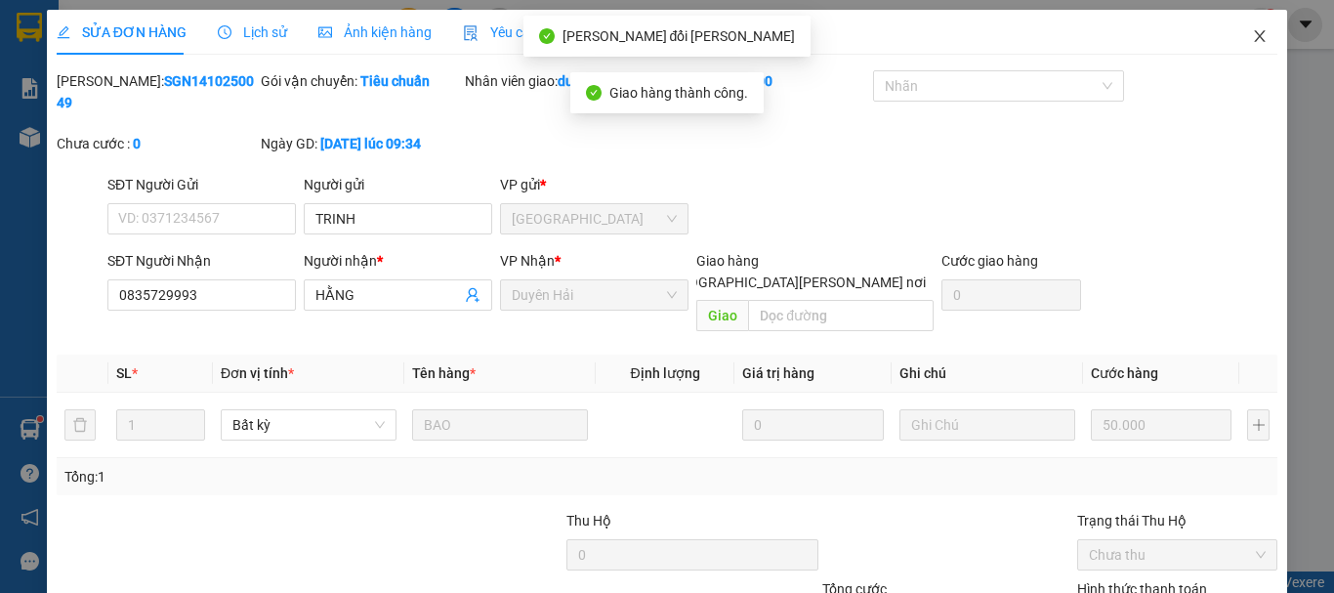
click at [1252, 37] on icon "close" at bounding box center [1260, 36] width 16 height 16
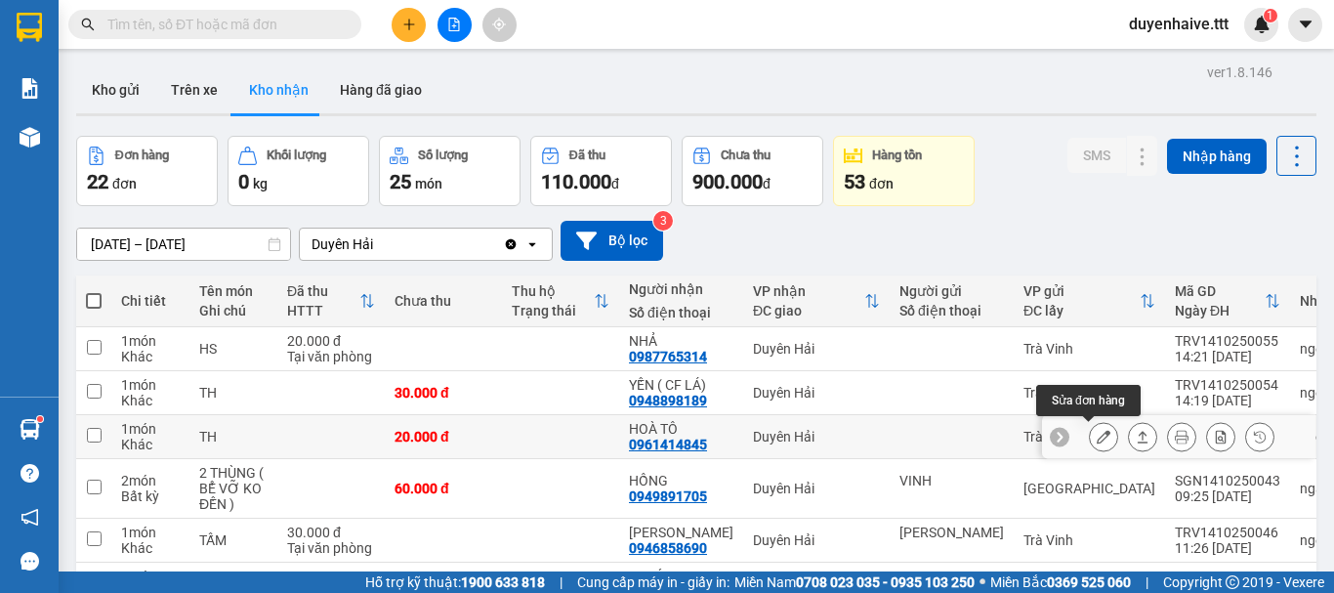
click at [1097, 430] on icon at bounding box center [1104, 437] width 14 height 14
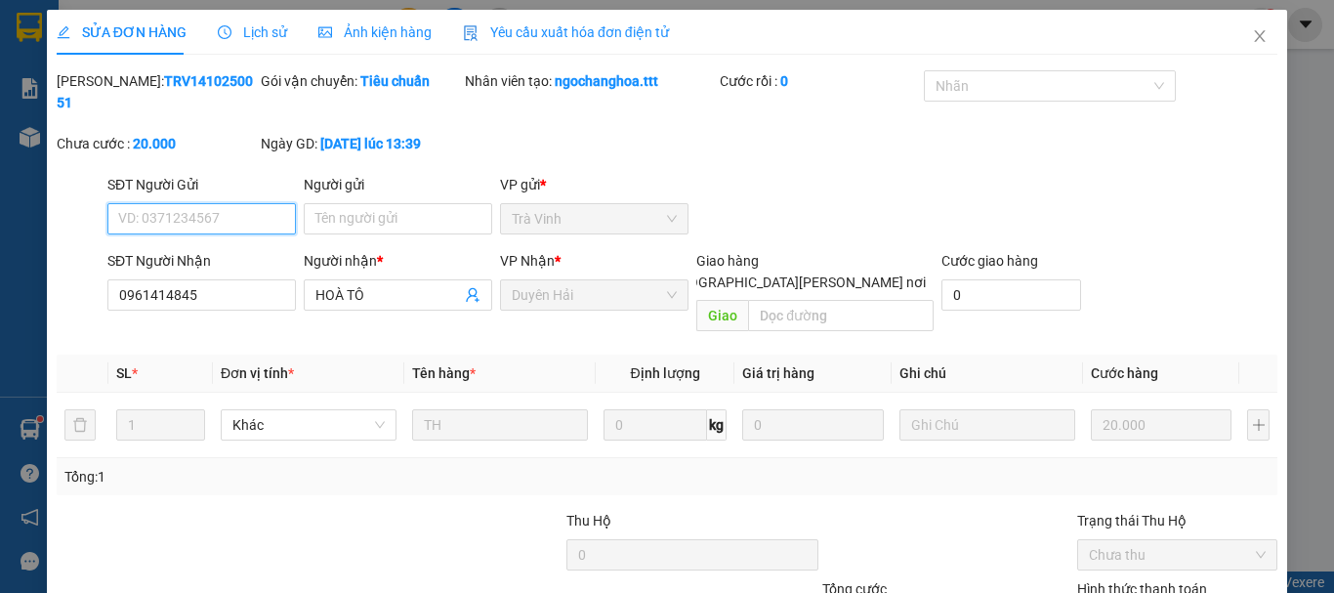
type input "0961414845"
type input "HOÀ TÔ"
type input "20.000"
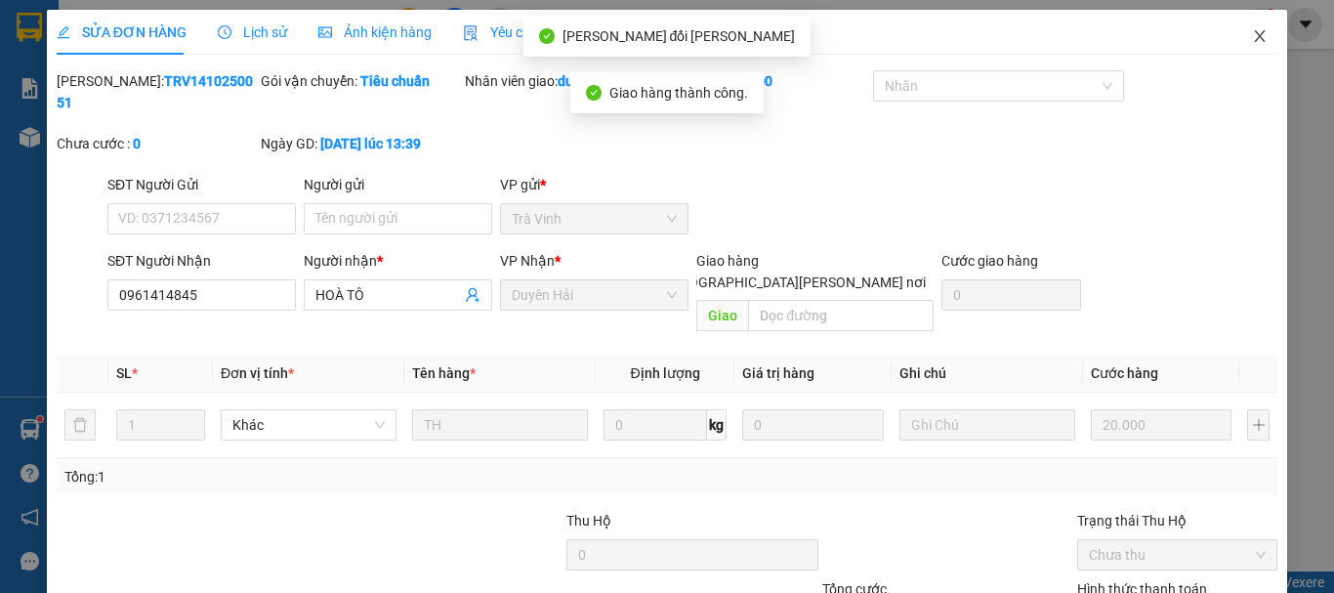
click at [1252, 37] on icon "close" at bounding box center [1260, 36] width 16 height 16
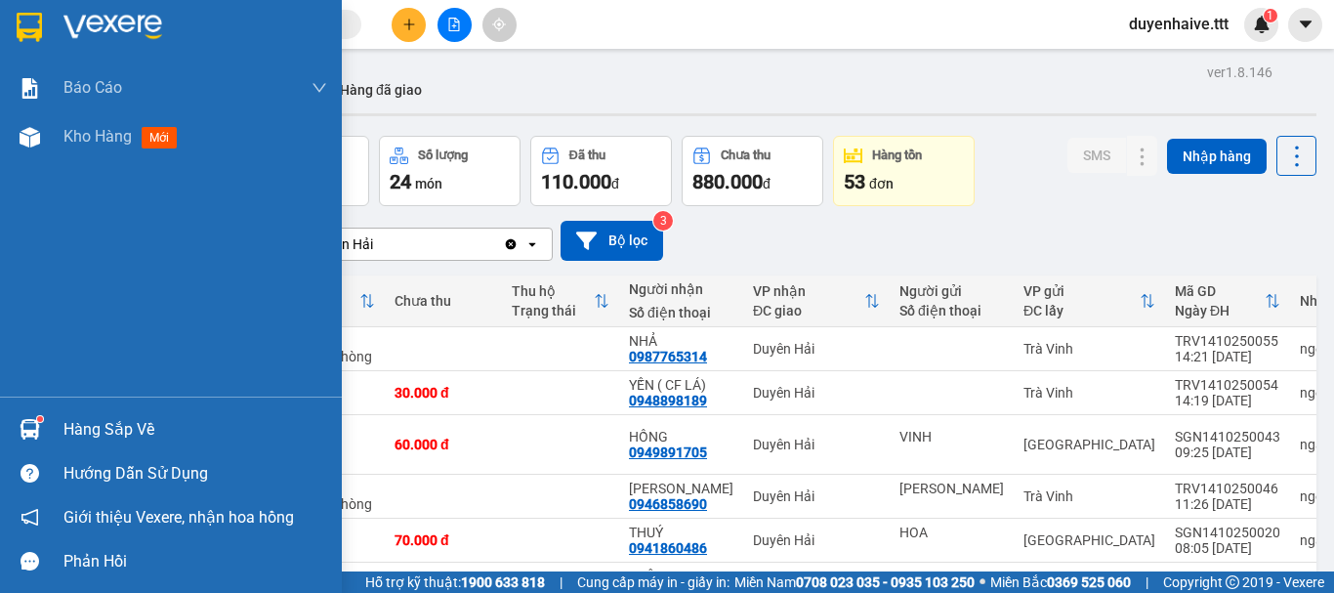
click at [108, 420] on div "Hàng sắp về" at bounding box center [195, 429] width 264 height 29
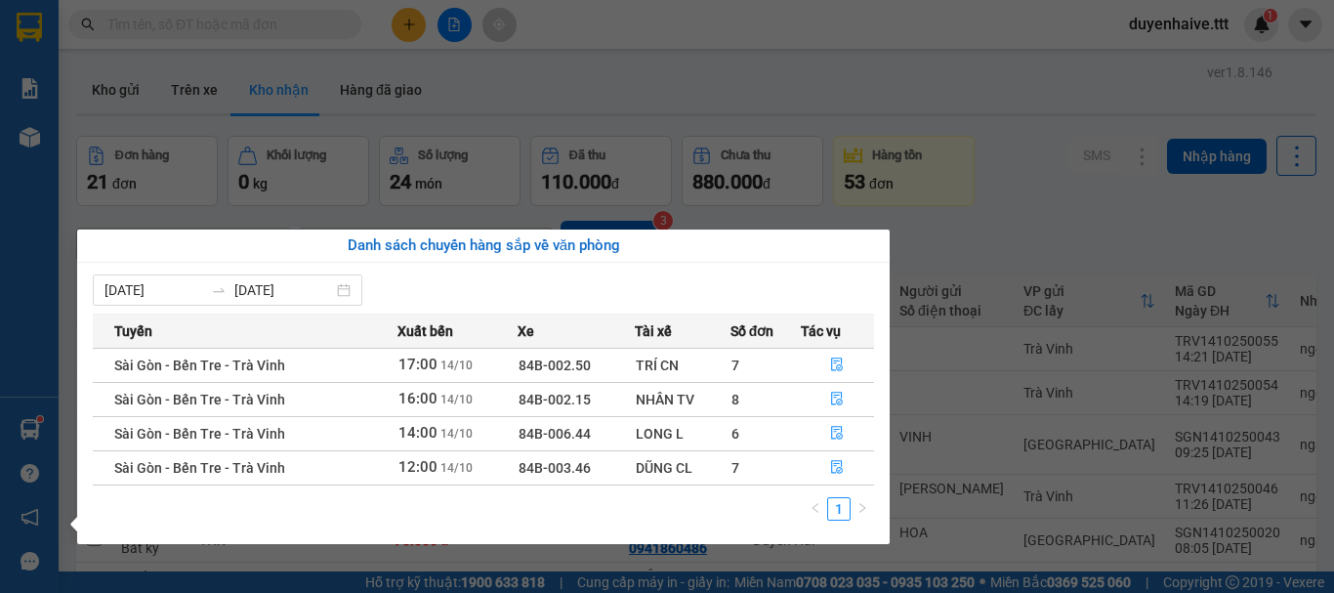
click at [778, 76] on section "Kết quả [PERSON_NAME] ( 71 ) Bộ lọc Mã ĐH Trạng thái Món hàng Thu hộ [PERSON_NA…" at bounding box center [667, 296] width 1334 height 593
